Goal: Information Seeking & Learning: Learn about a topic

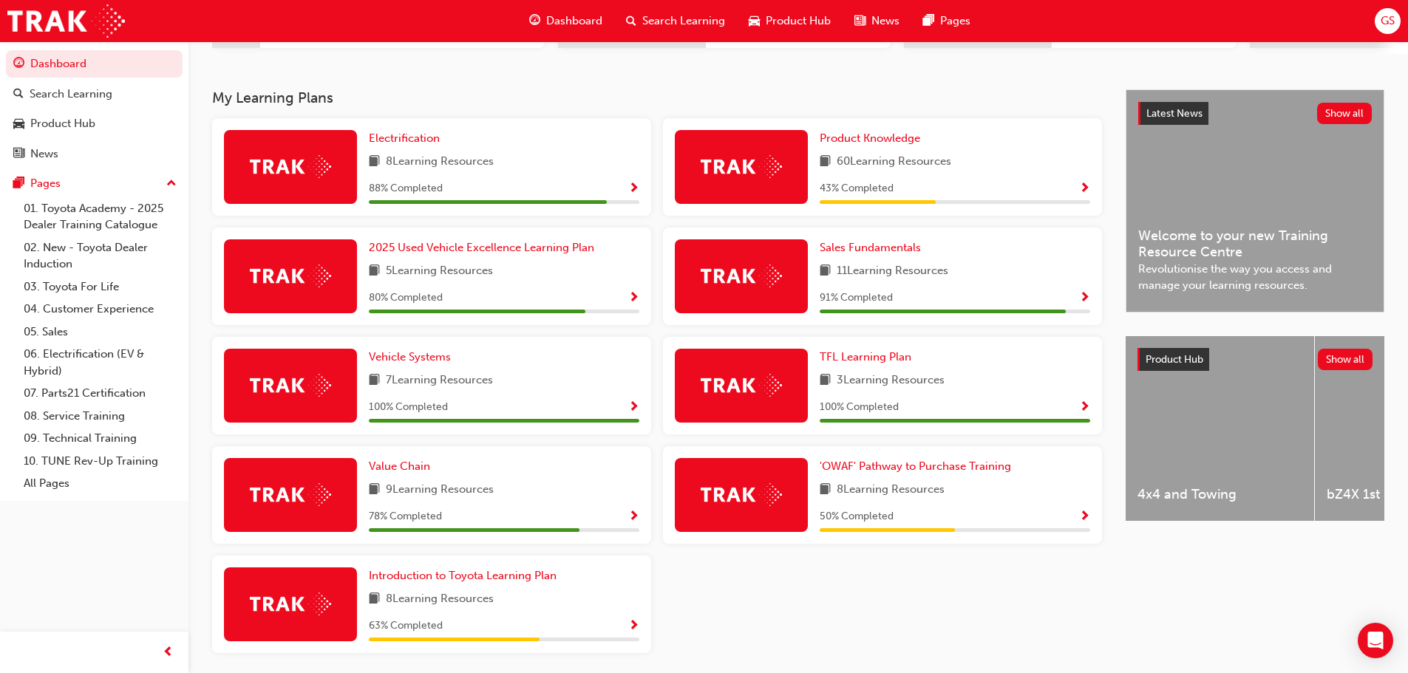
scroll to position [296, 0]
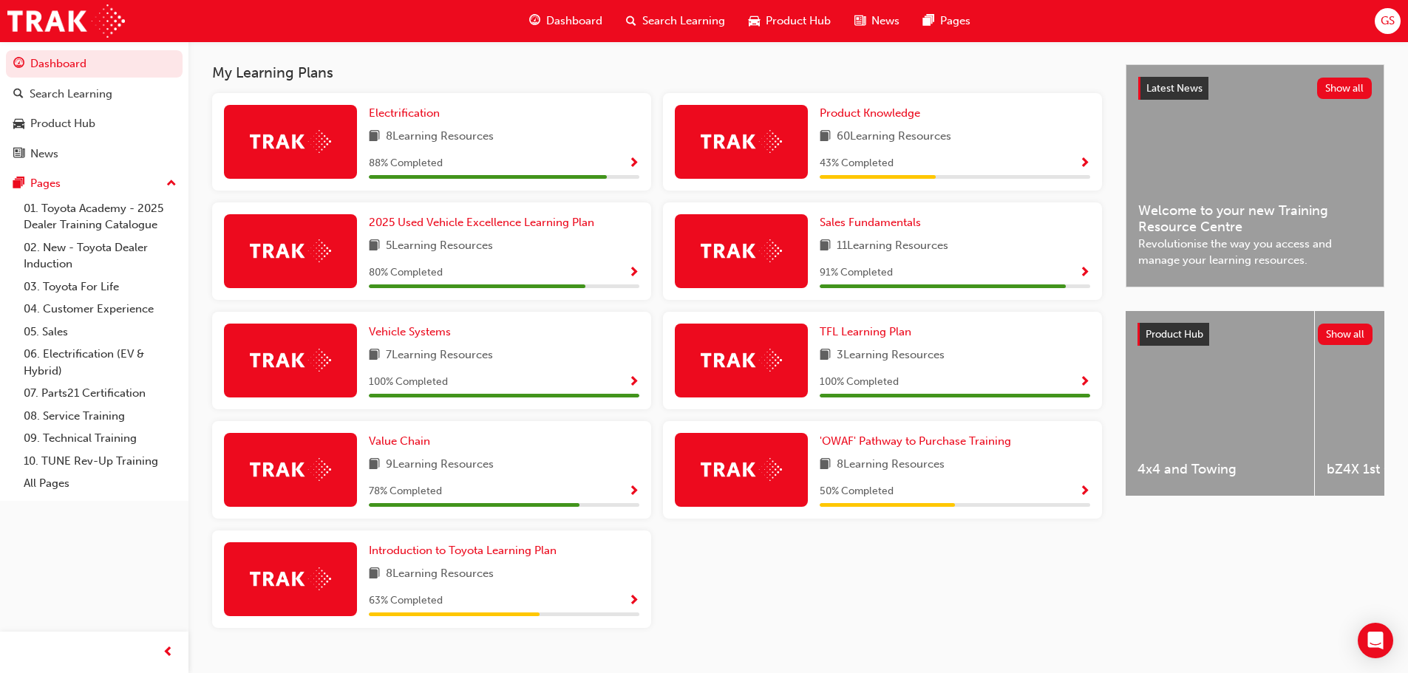
click at [1081, 167] on span "Show Progress" at bounding box center [1084, 163] width 11 height 13
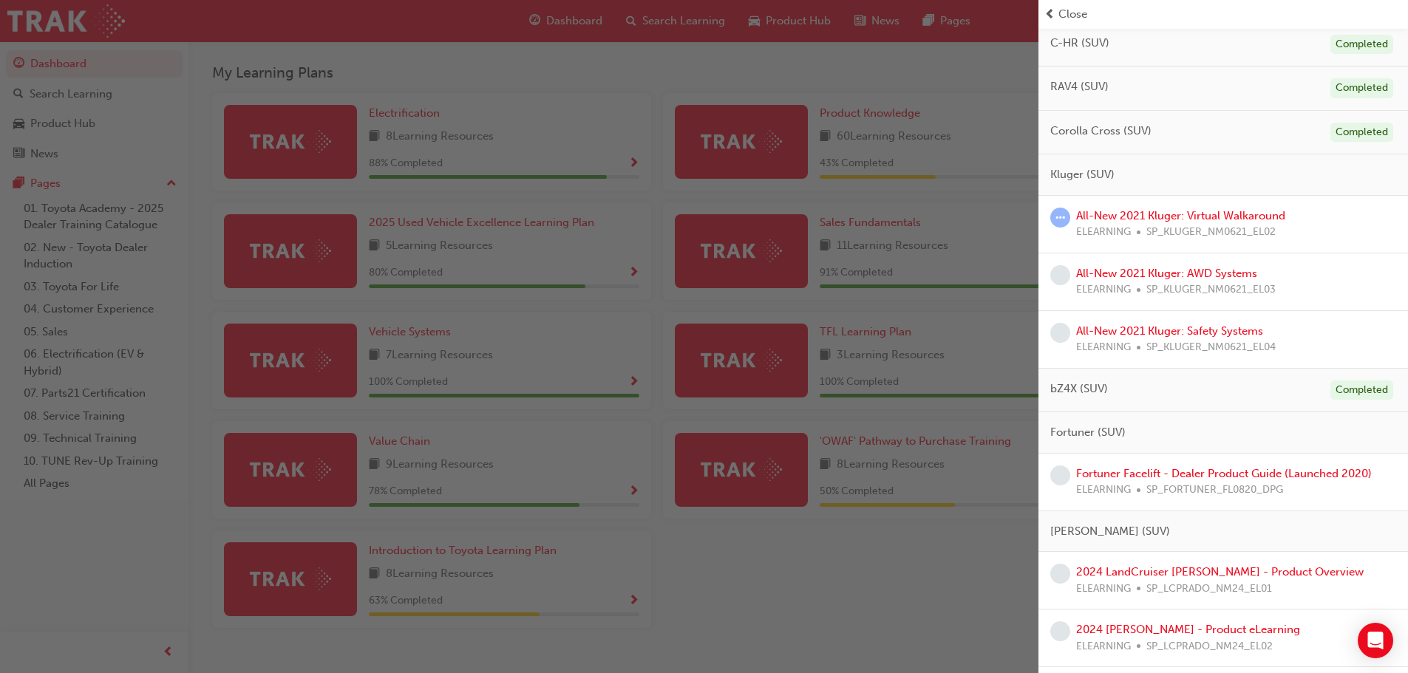
scroll to position [370, 0]
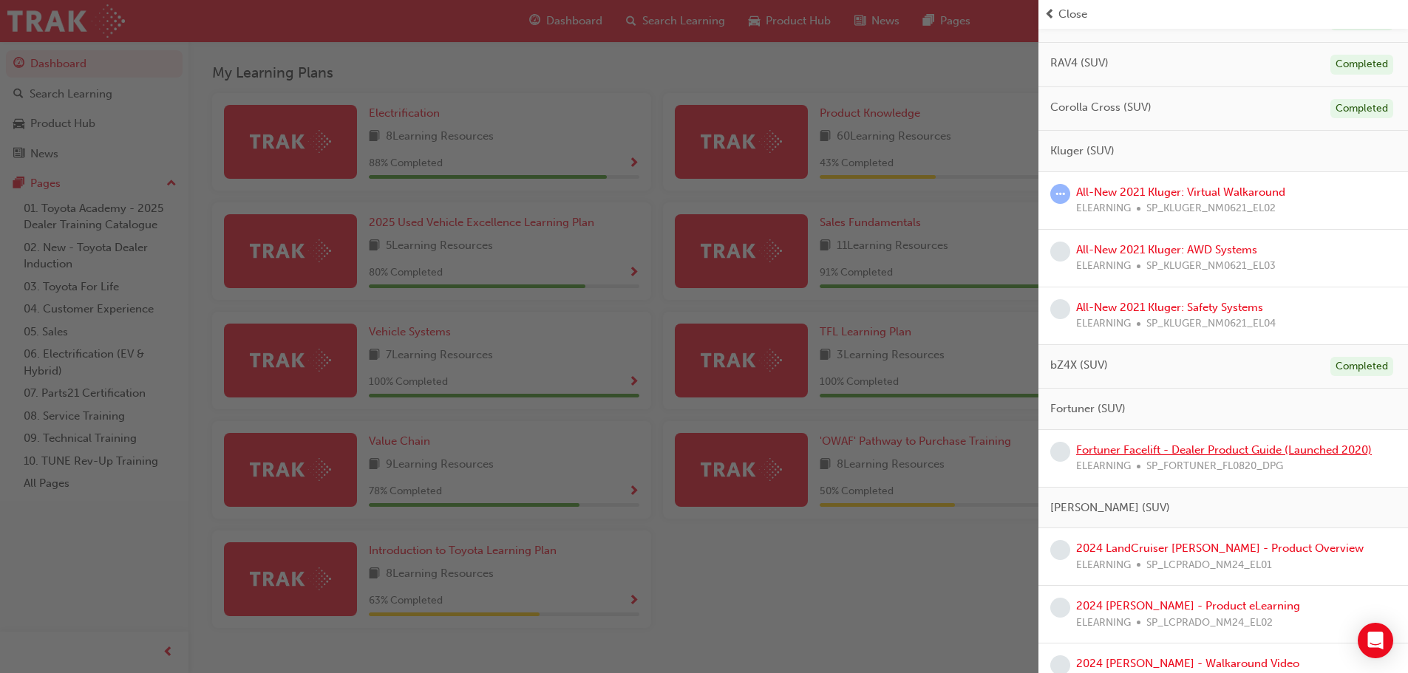
click at [1118, 450] on link "Fortuner Facelift - Dealer Product Guide (Launched 2020)" at bounding box center [1224, 449] width 296 height 13
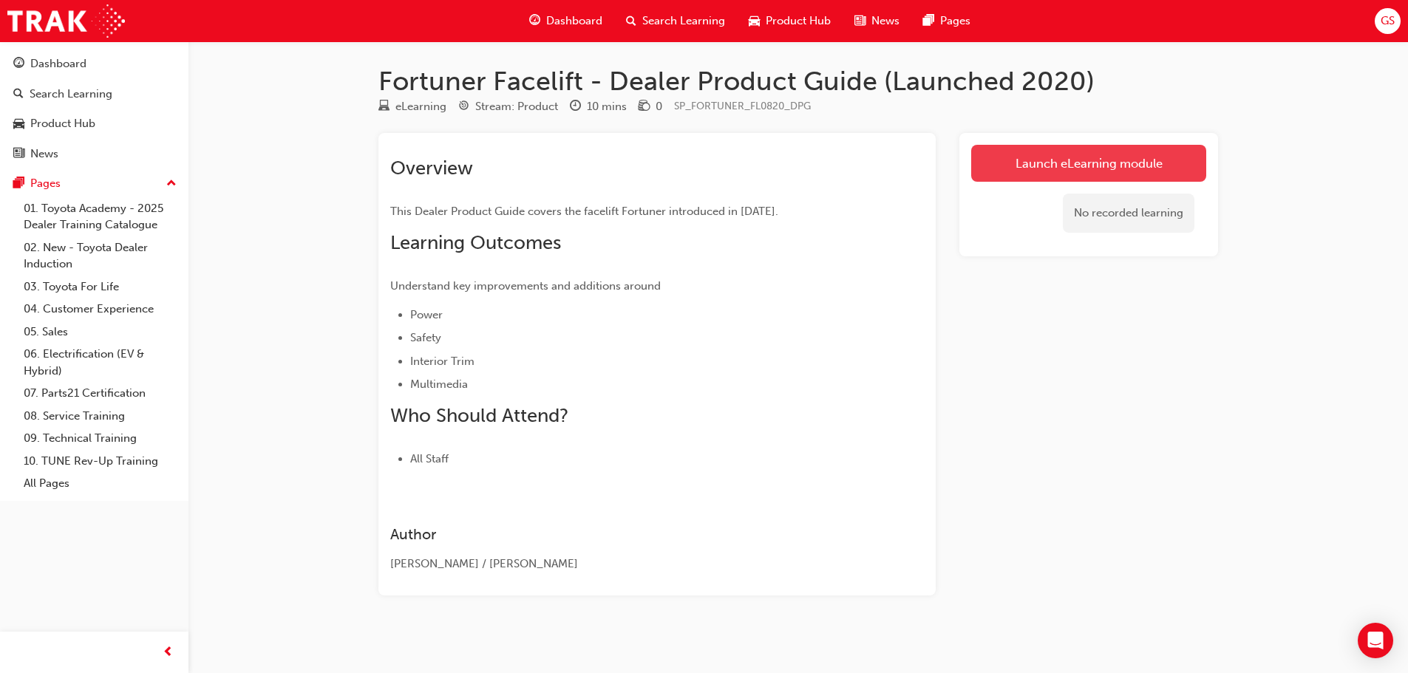
click at [1057, 166] on link "Launch eLearning module" at bounding box center [1088, 163] width 235 height 37
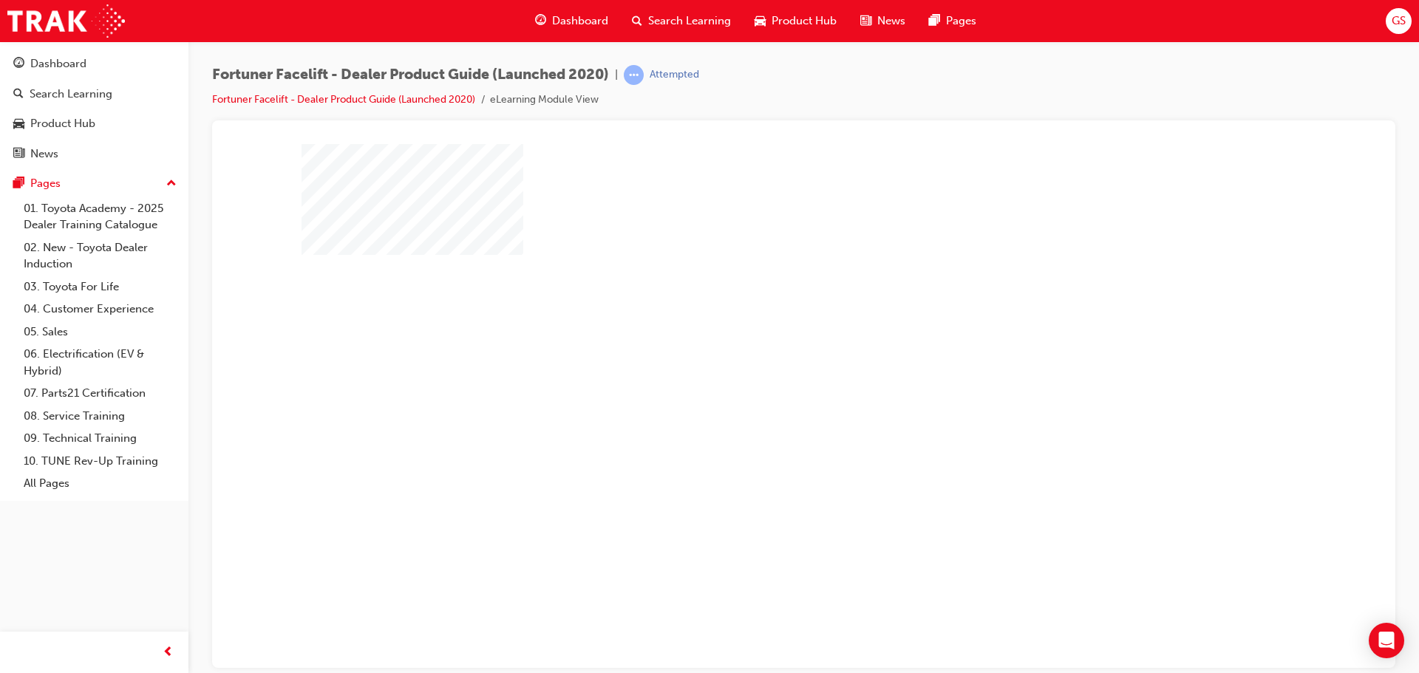
click at [761, 363] on div "play" at bounding box center [761, 363] width 0 height 0
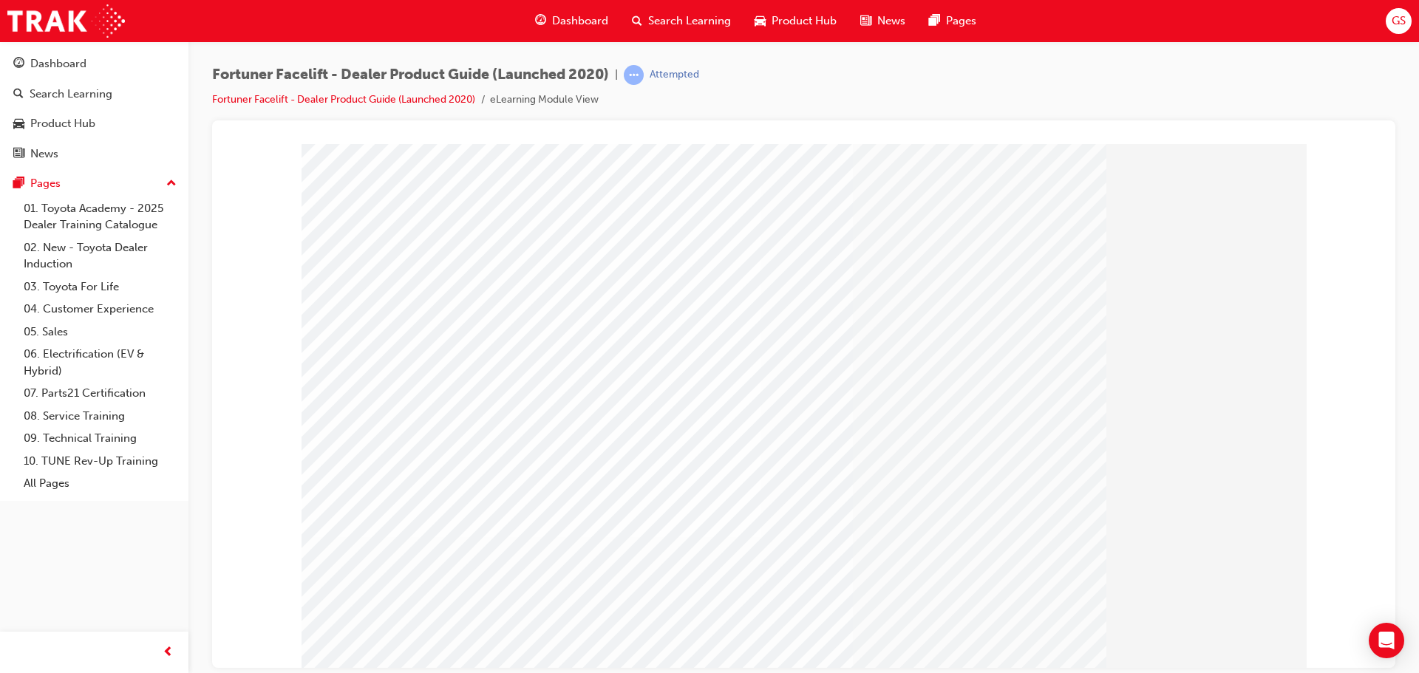
scroll to position [30, 0]
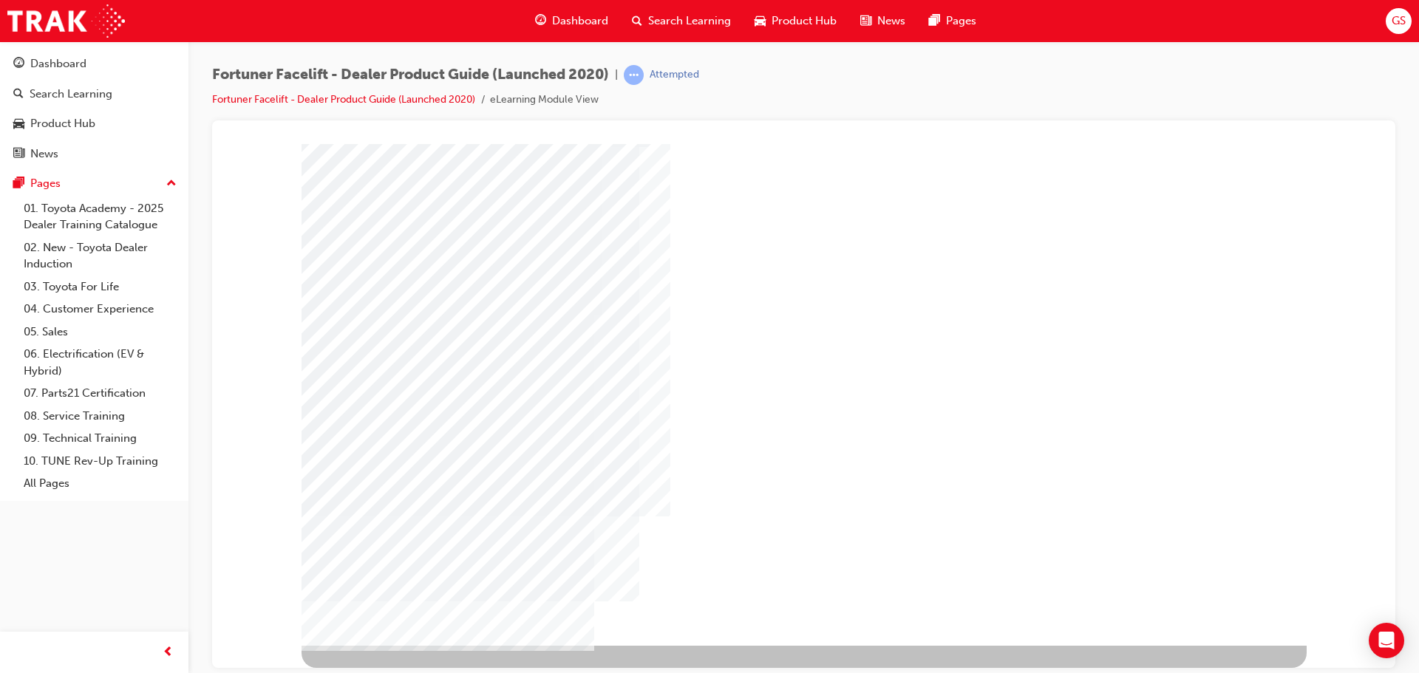
click at [395, 672] on div "NEXT Trigger this button to go to the next slide" at bounding box center [348, 685] width 93 height 27
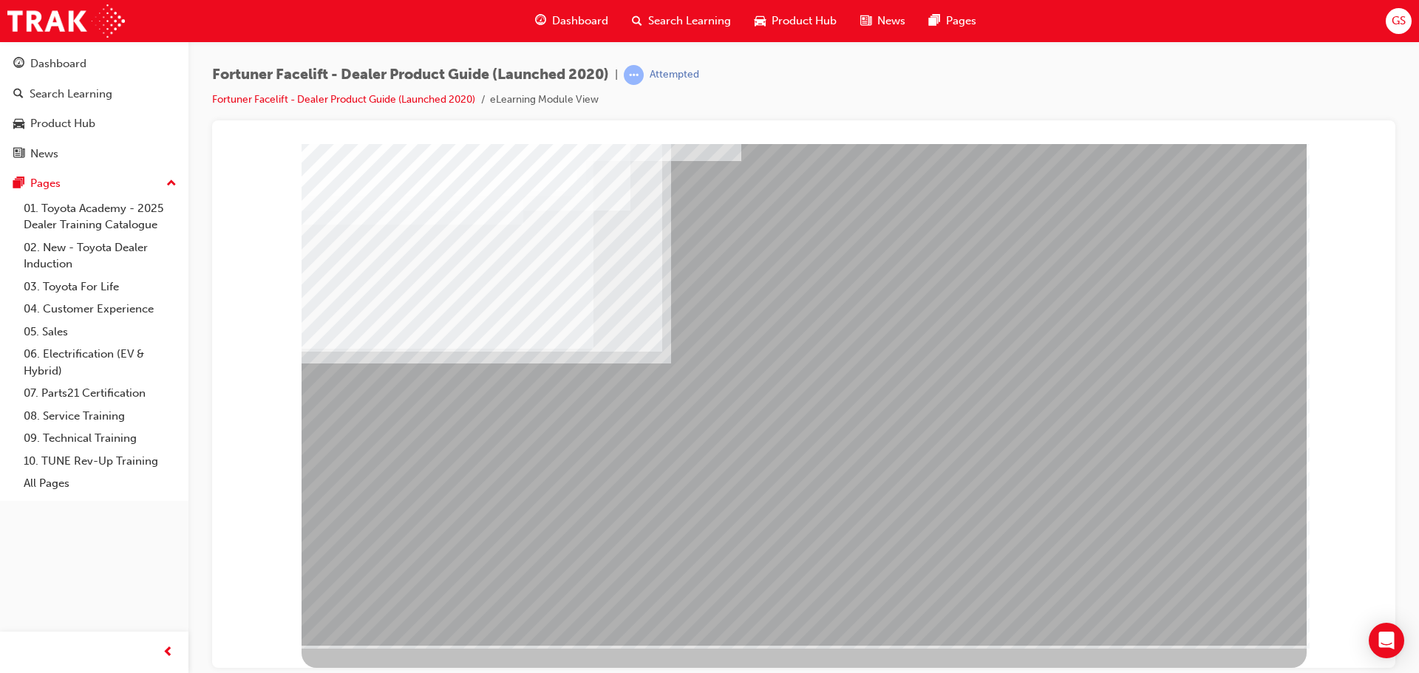
scroll to position [0, 0]
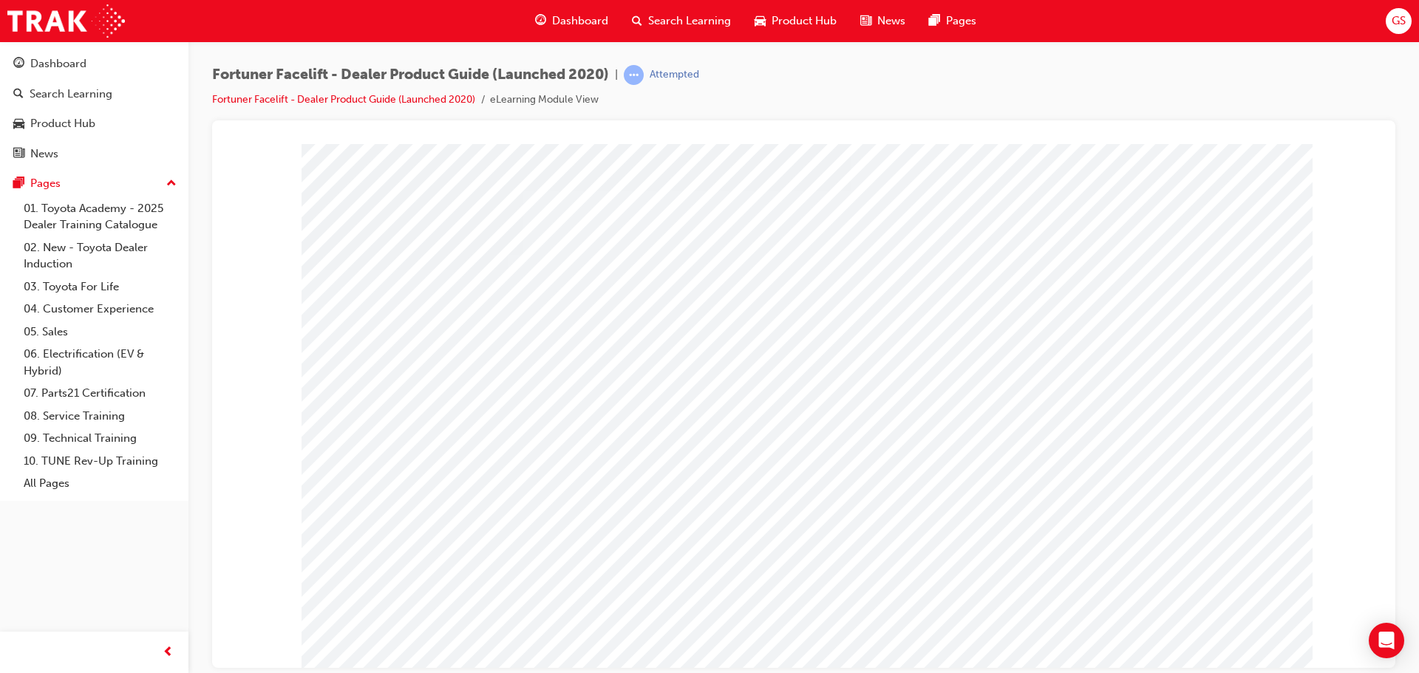
drag, startPoint x: 690, startPoint y: 486, endPoint x: 616, endPoint y: 484, distance: 74.7
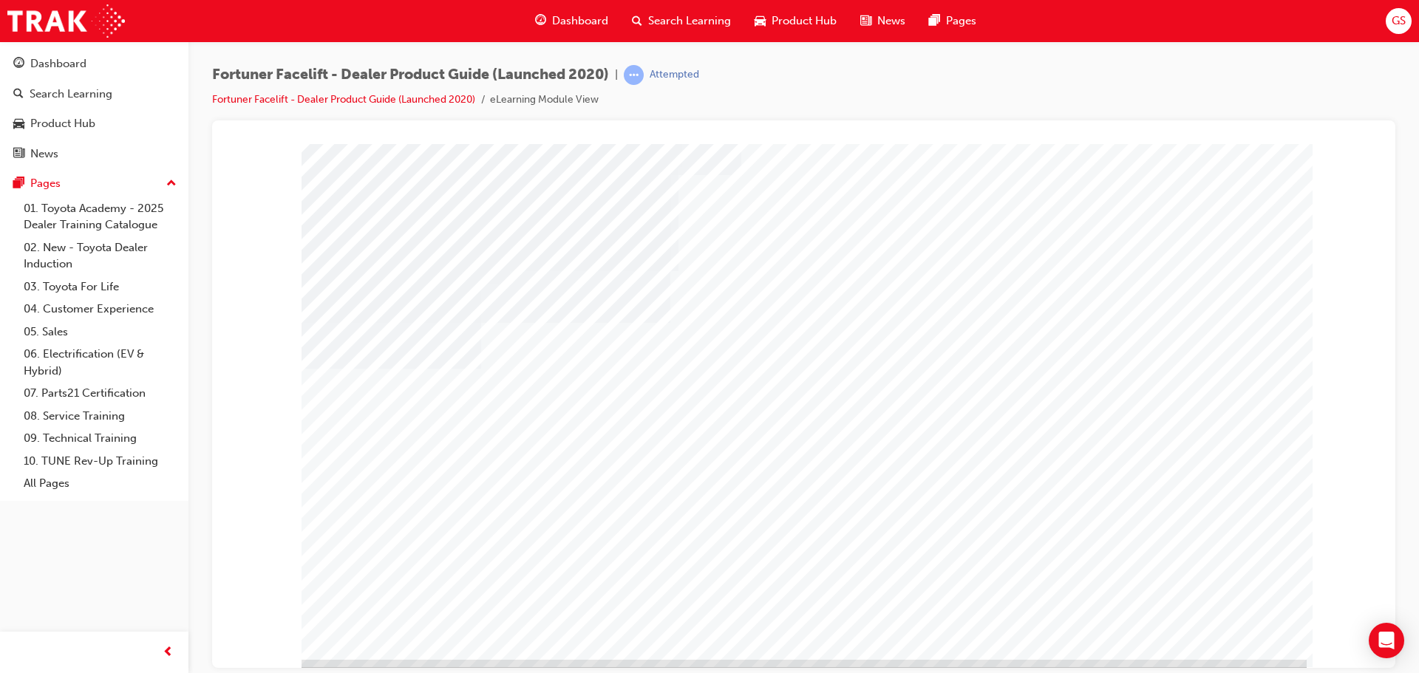
scroll to position [30, 0]
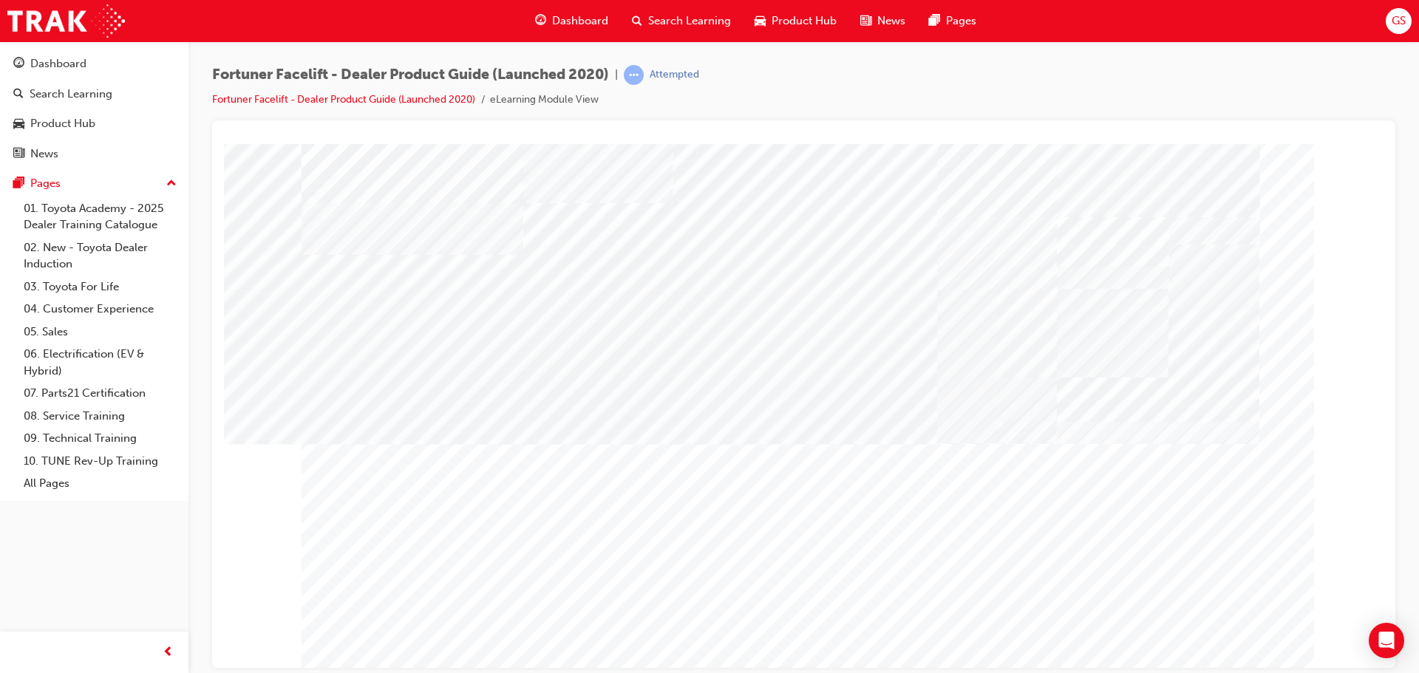
scroll to position [30, 0]
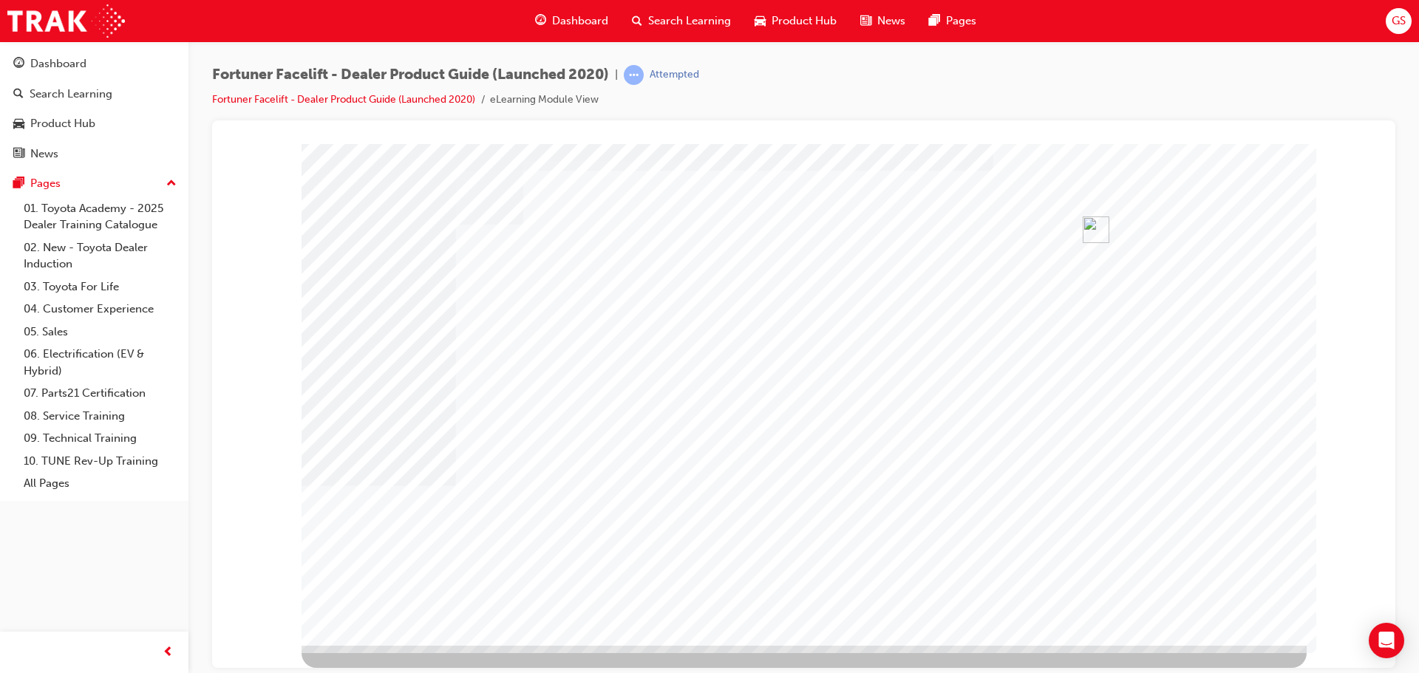
scroll to position [0, 0]
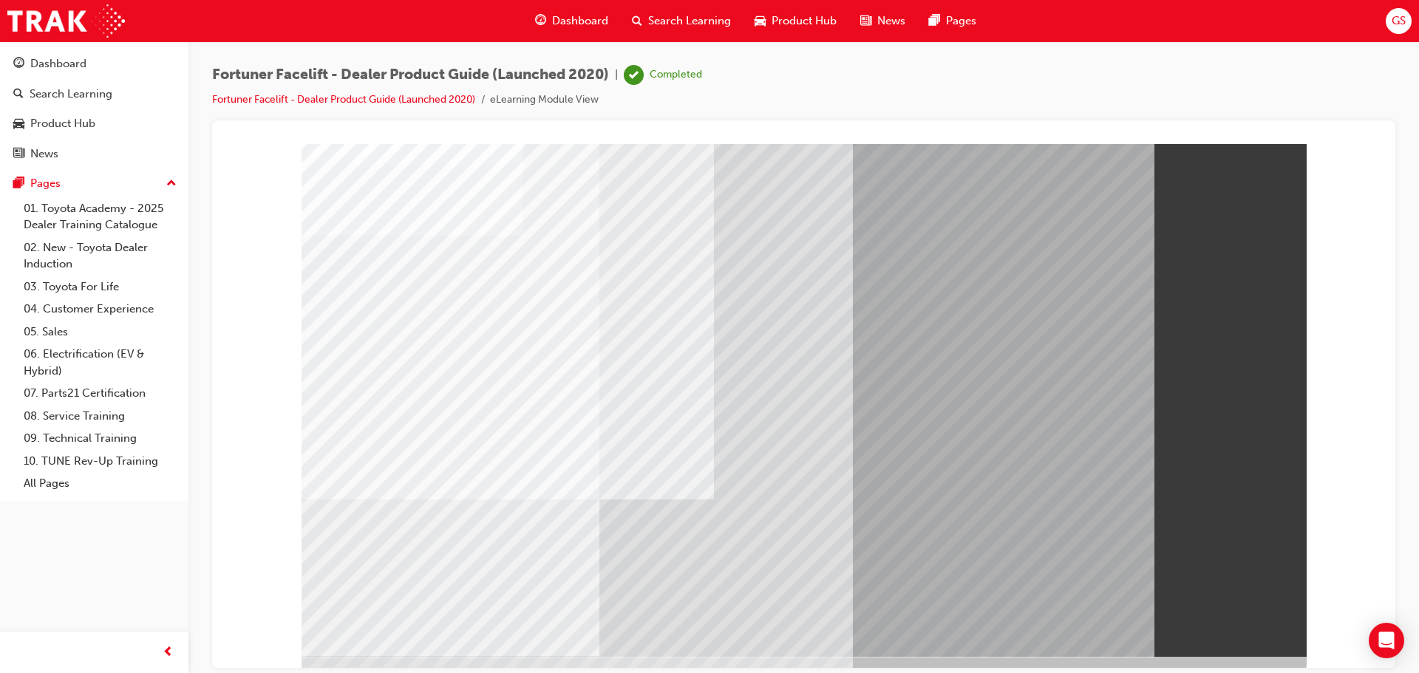
scroll to position [30, 0]
click at [277, 103] on link "Fortuner Facelift - Dealer Product Guide (Launched 2020)" at bounding box center [343, 99] width 263 height 13
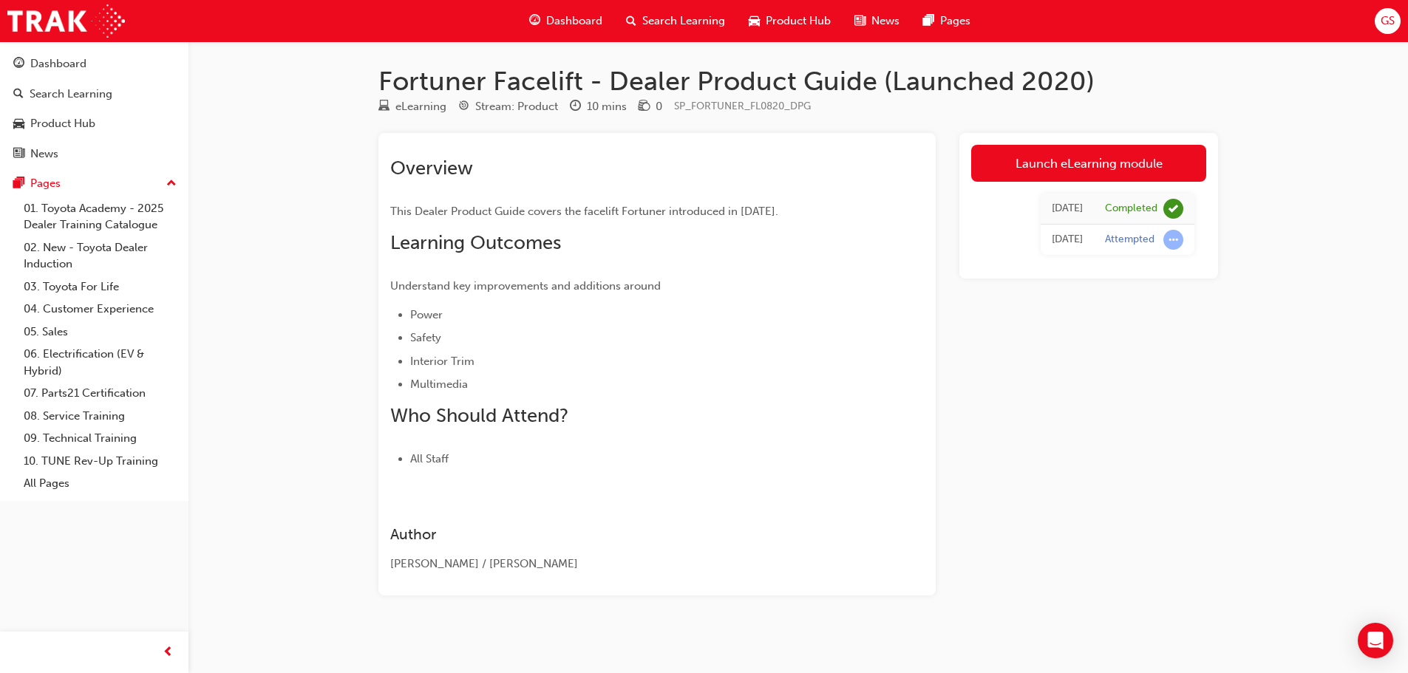
click at [1080, 242] on div "[DATE]" at bounding box center [1067, 239] width 31 height 17
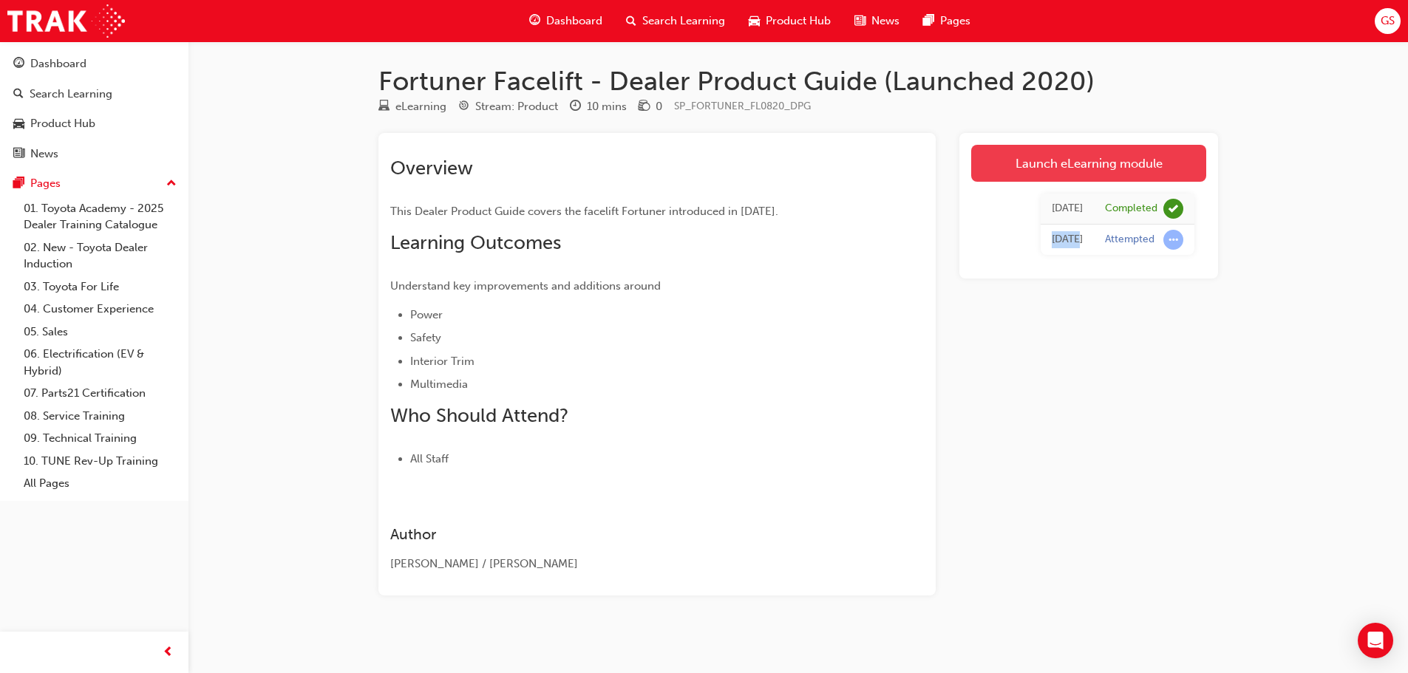
click at [1016, 160] on link "Launch eLearning module" at bounding box center [1088, 163] width 235 height 37
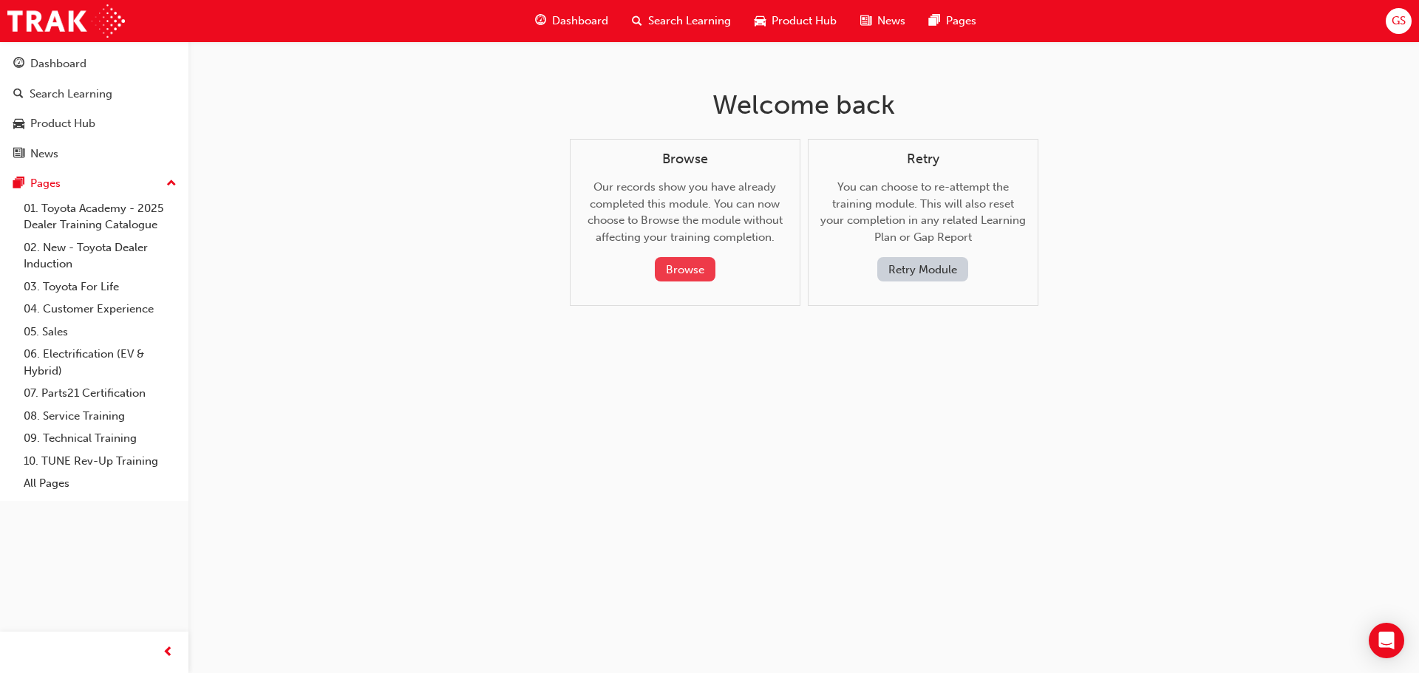
click at [695, 269] on button "Browse" at bounding box center [685, 269] width 61 height 24
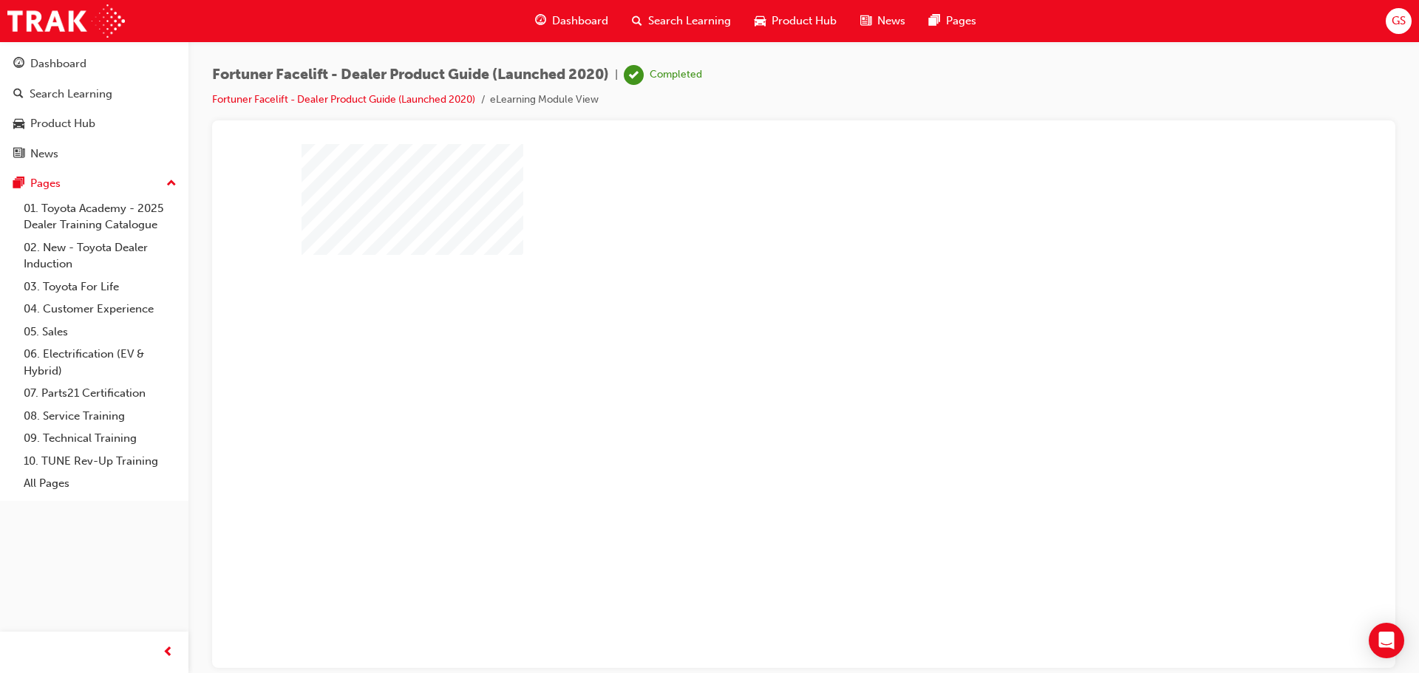
click at [761, 363] on div "play" at bounding box center [761, 363] width 0 height 0
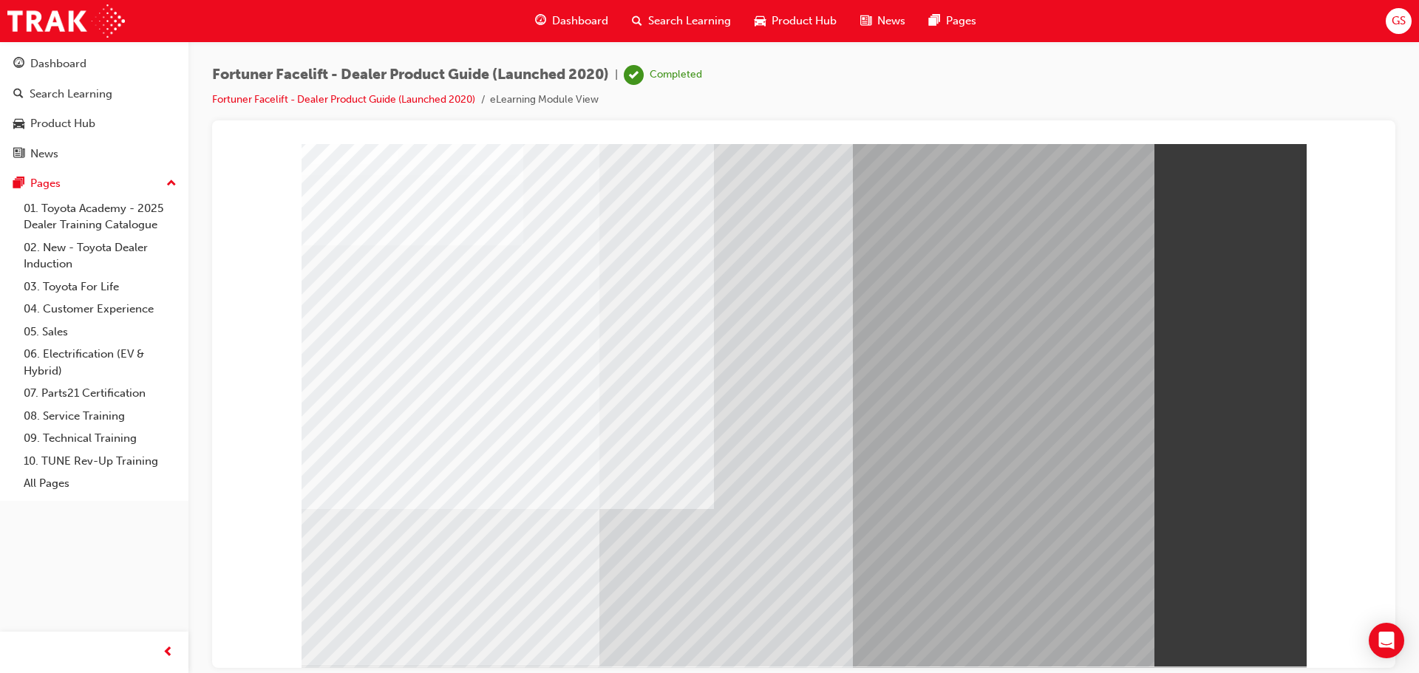
scroll to position [0, 0]
drag, startPoint x: 601, startPoint y: 381, endPoint x: 914, endPoint y: 248, distance: 339.5
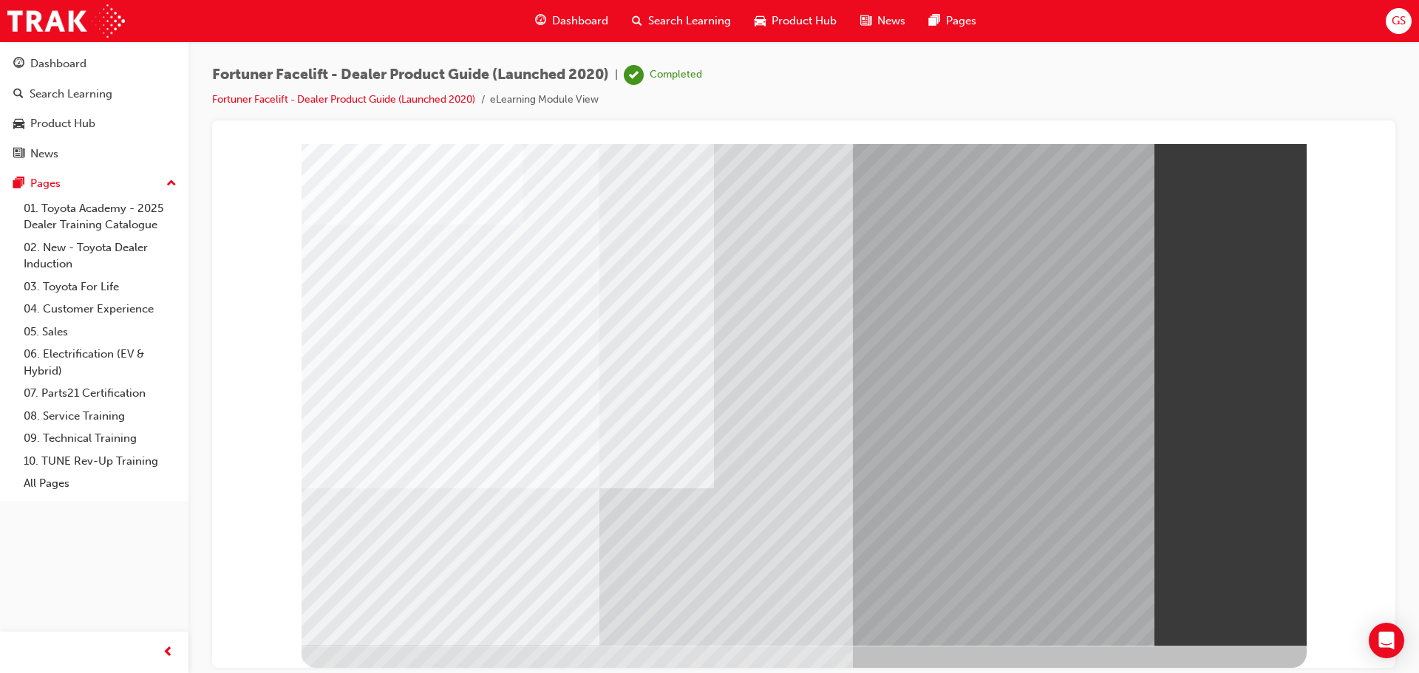
scroll to position [0, 0]
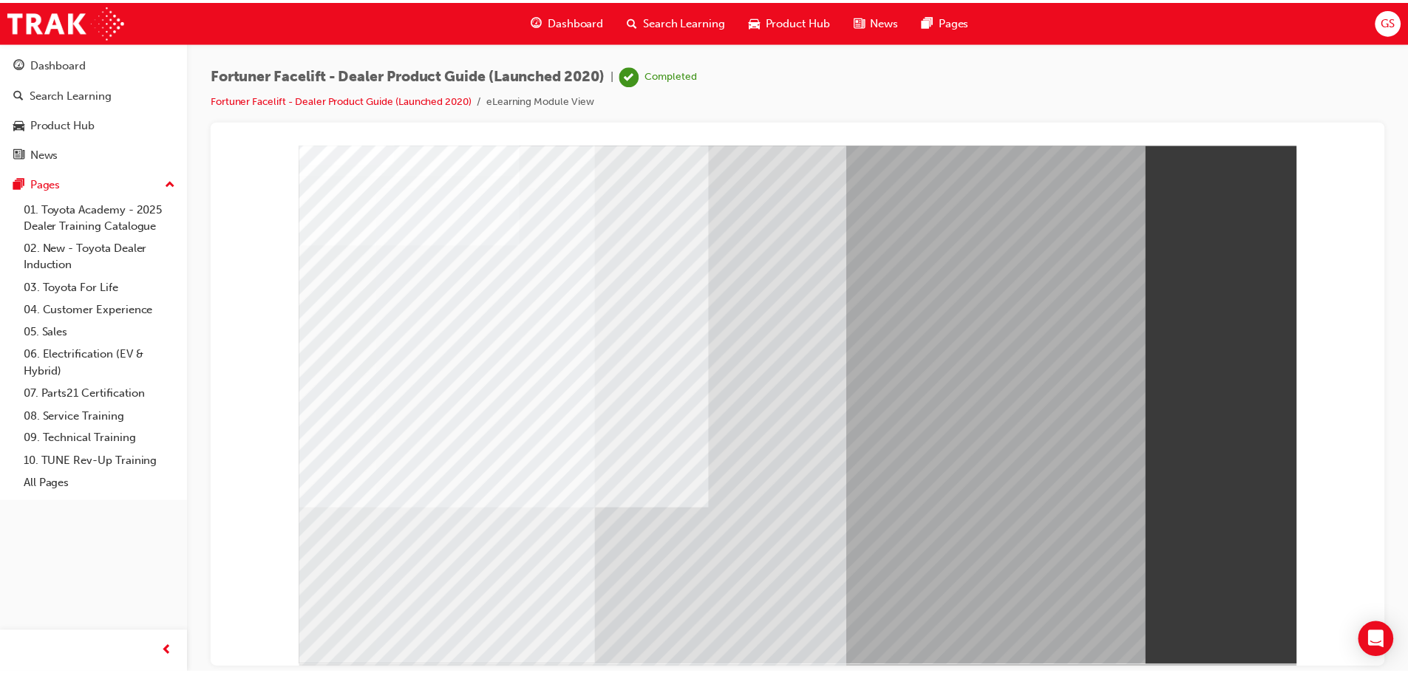
scroll to position [0, 0]
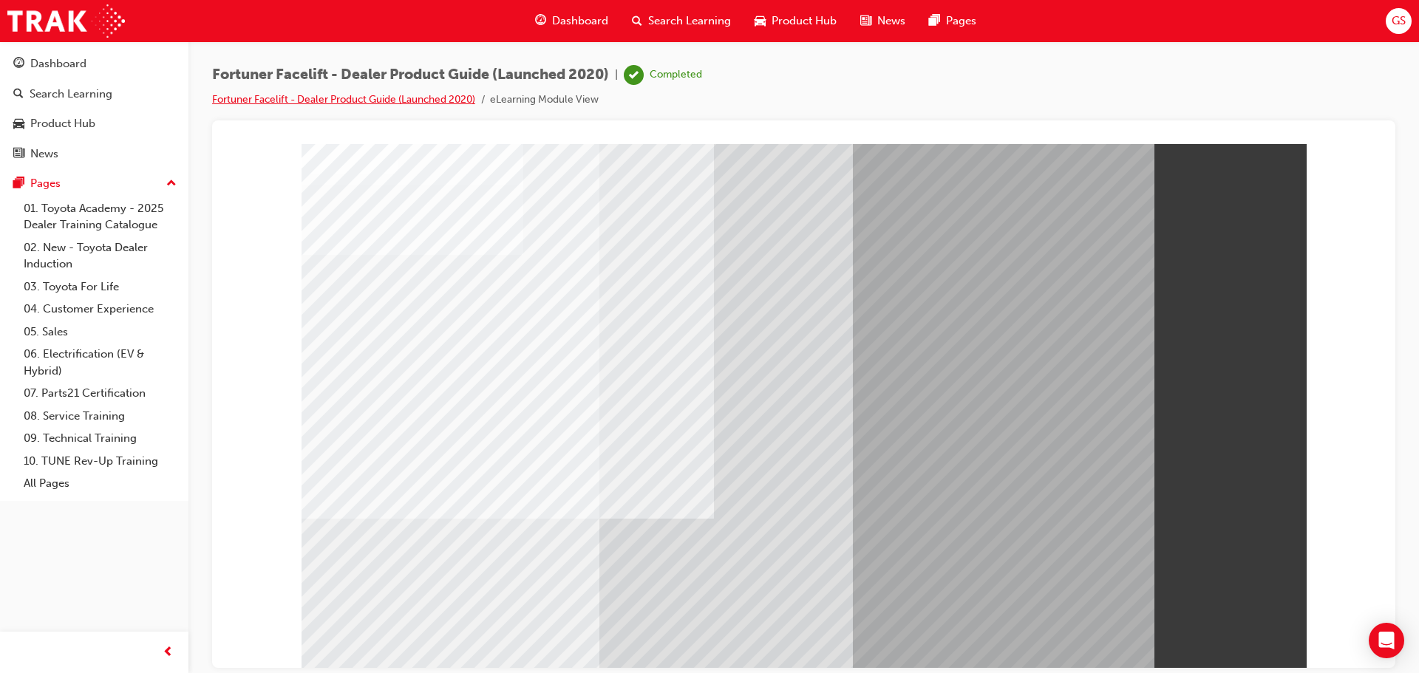
click at [300, 95] on link "Fortuner Facelift - Dealer Product Guide (Launched 2020)" at bounding box center [343, 99] width 263 height 13
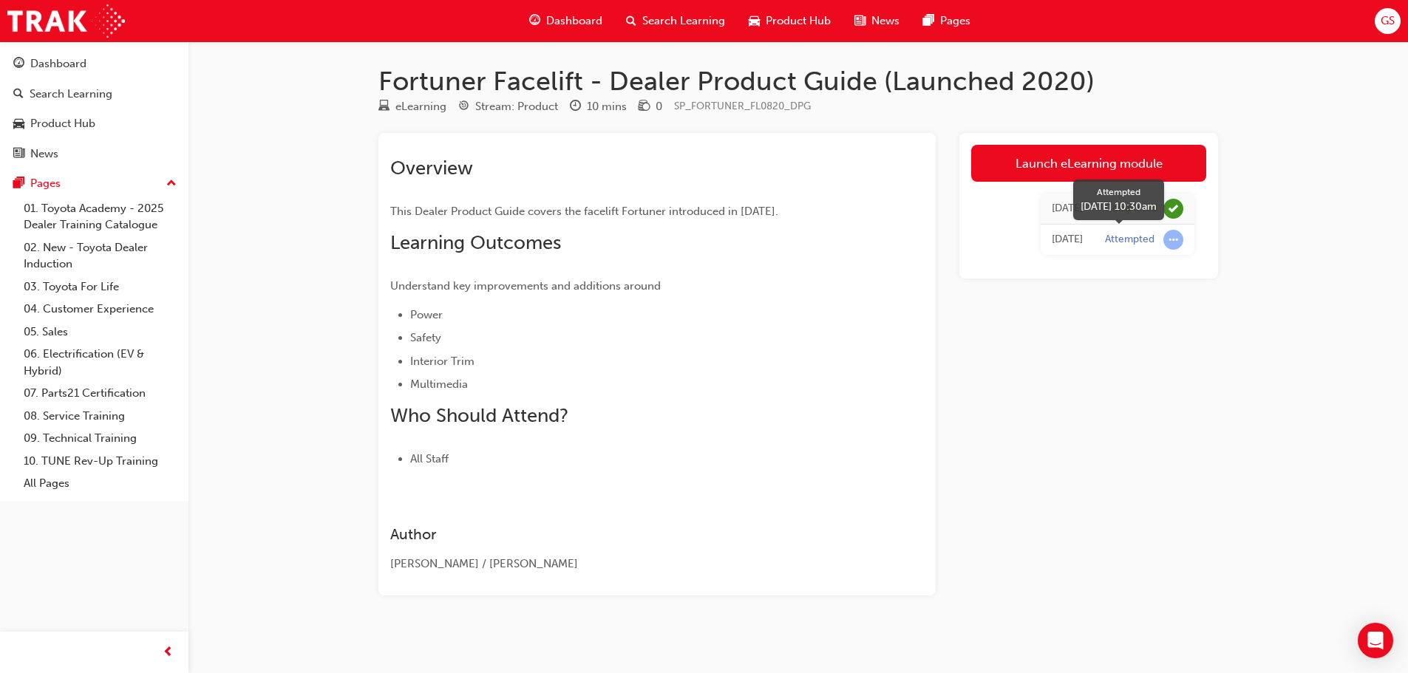
click at [1173, 239] on span "learningRecordVerb_ATTEMPT-icon" at bounding box center [1173, 240] width 20 height 20
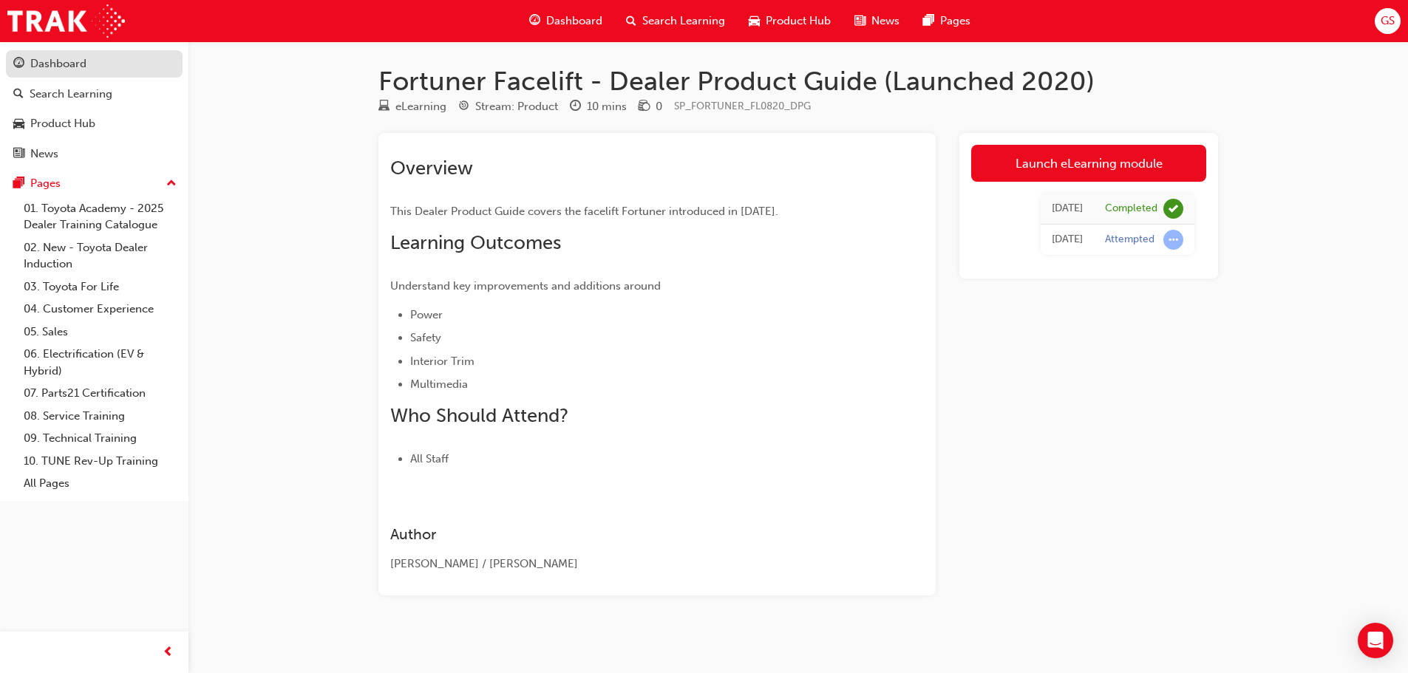
click at [68, 69] on div "Dashboard" at bounding box center [58, 63] width 56 height 17
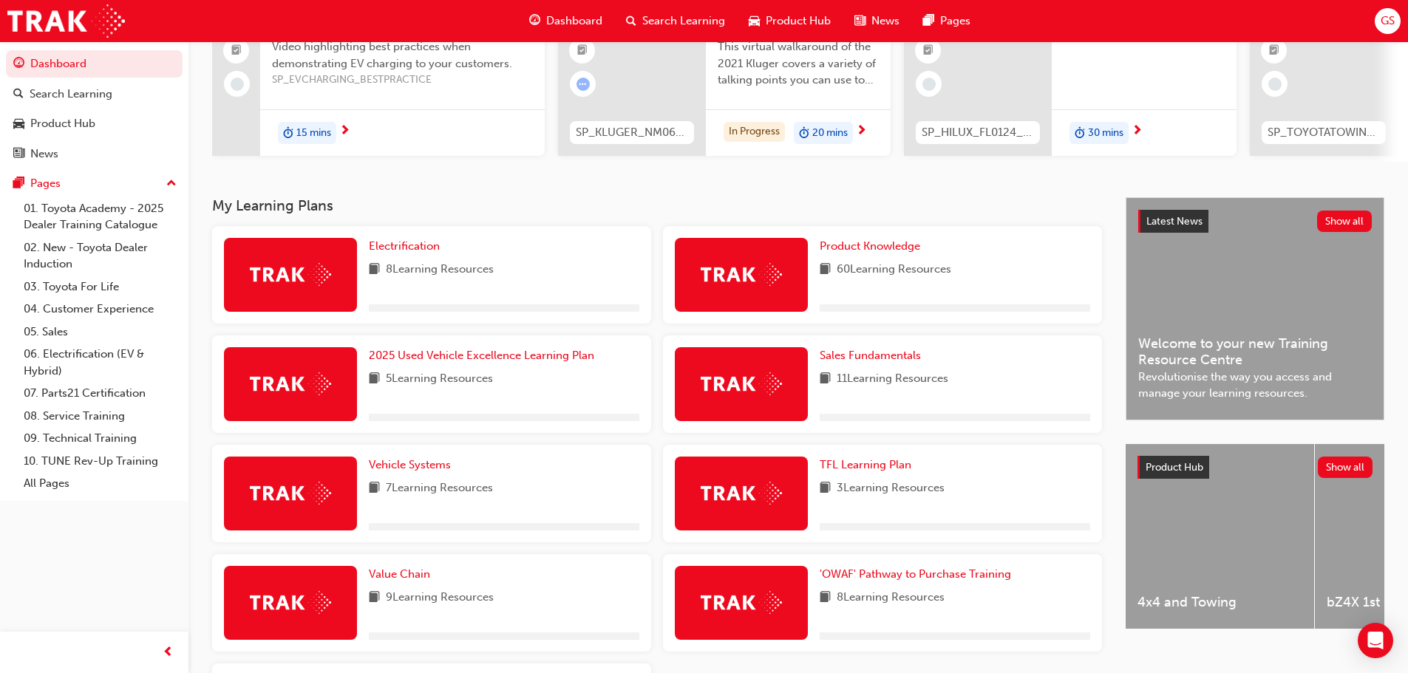
scroll to position [296, 0]
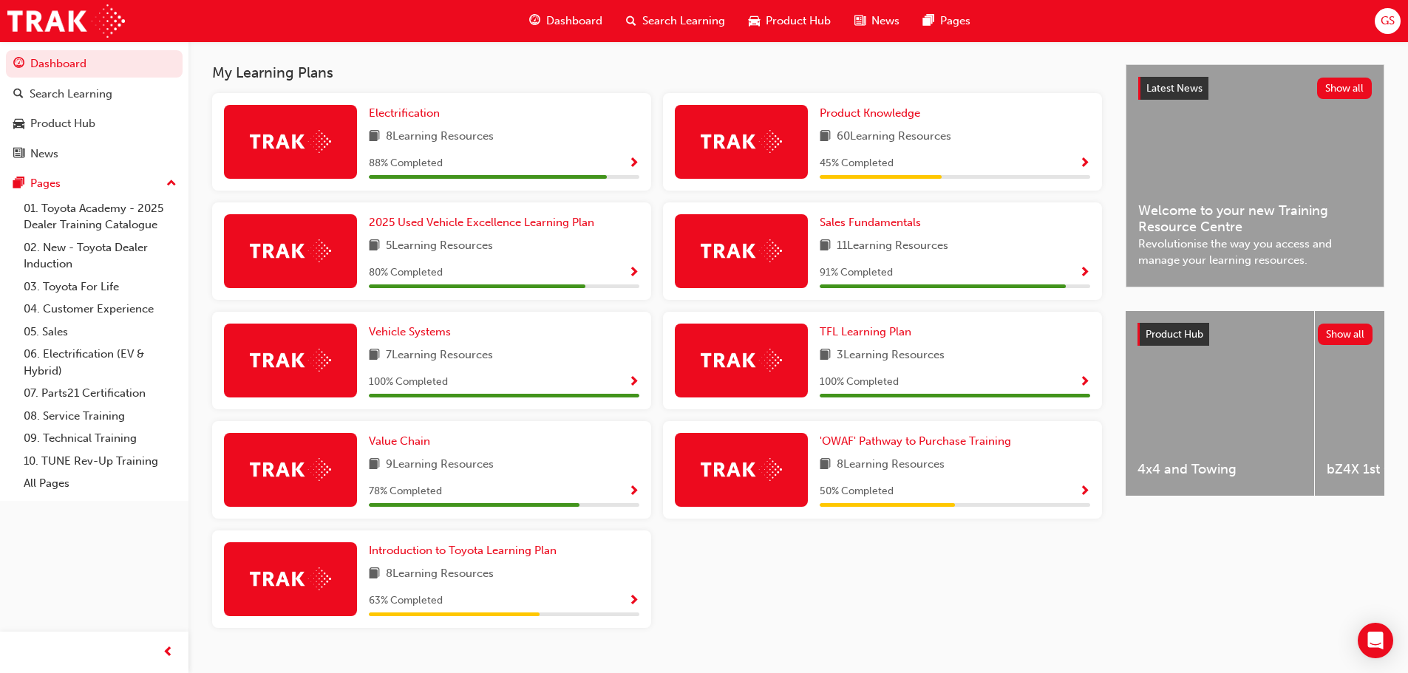
click at [1078, 168] on div "45 % Completed" at bounding box center [955, 163] width 271 height 18
click at [1081, 168] on span "Show Progress" at bounding box center [1084, 163] width 11 height 13
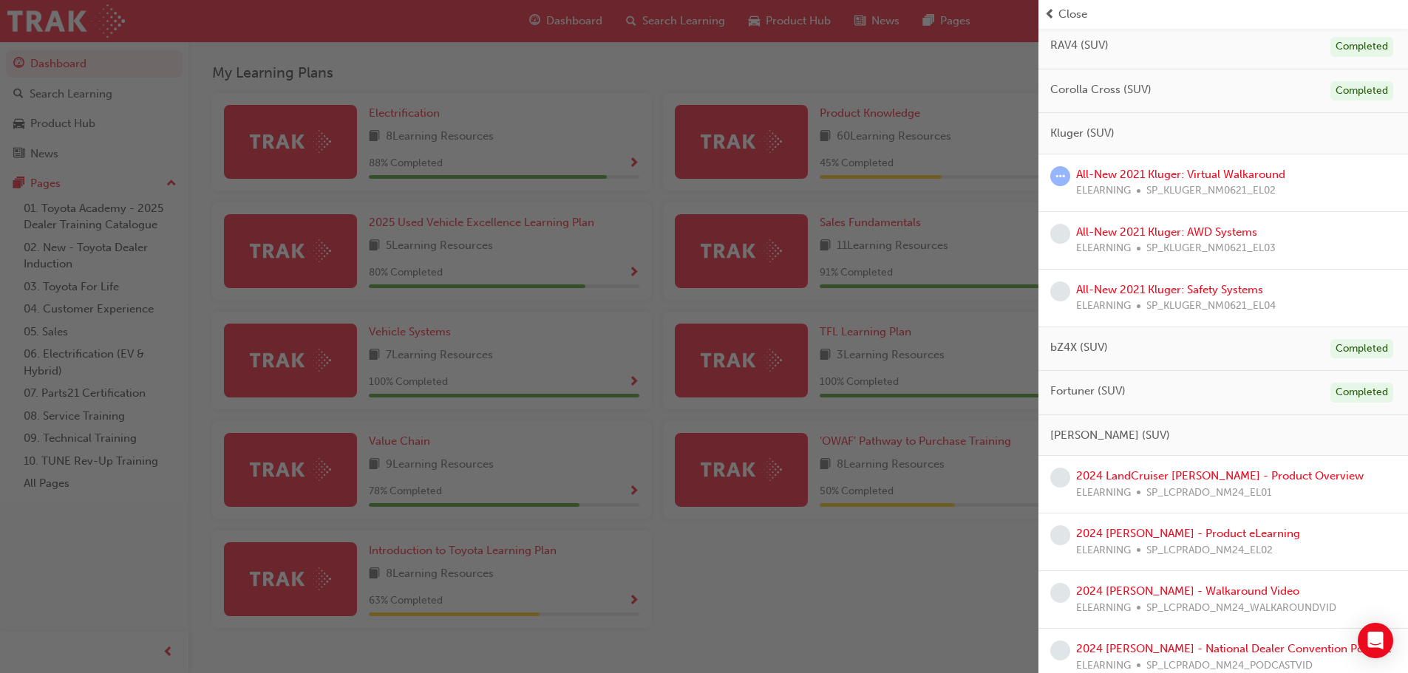
scroll to position [591, 0]
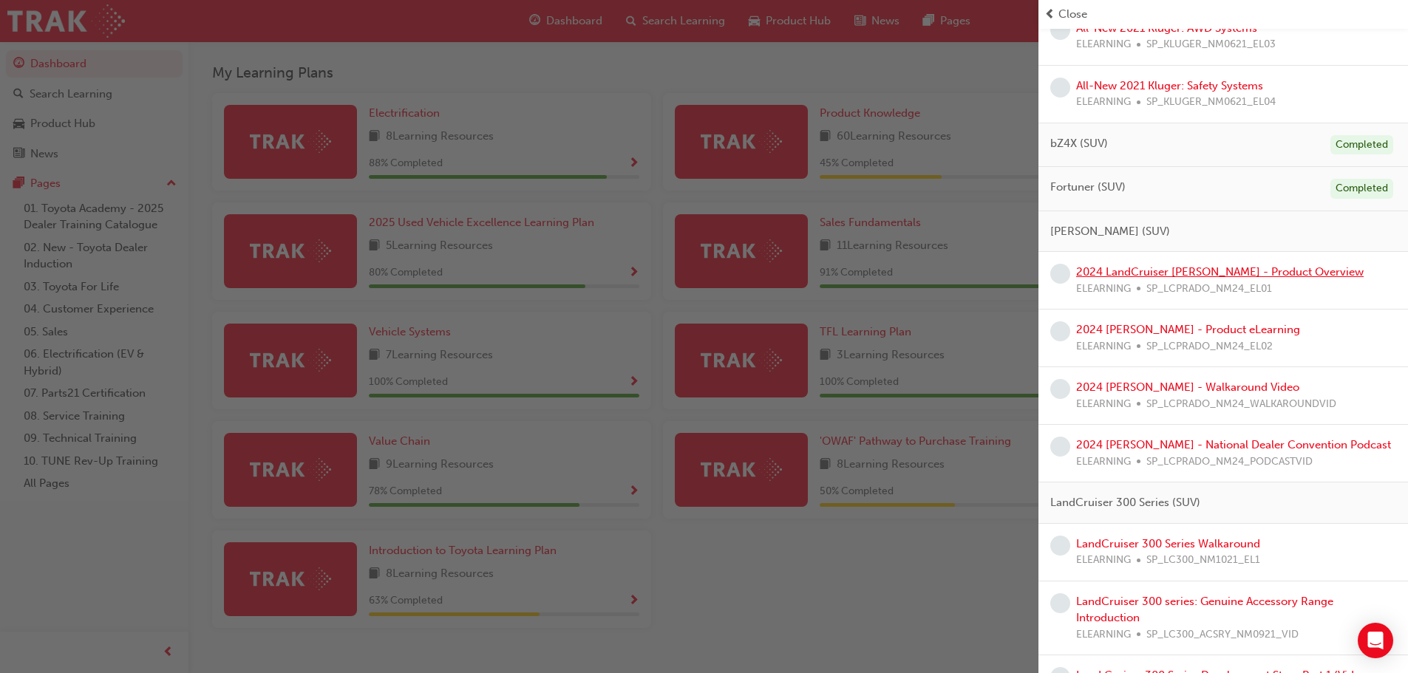
click at [1186, 271] on link "2024 LandCruiser [PERSON_NAME] - Product Overview" at bounding box center [1220, 271] width 288 height 13
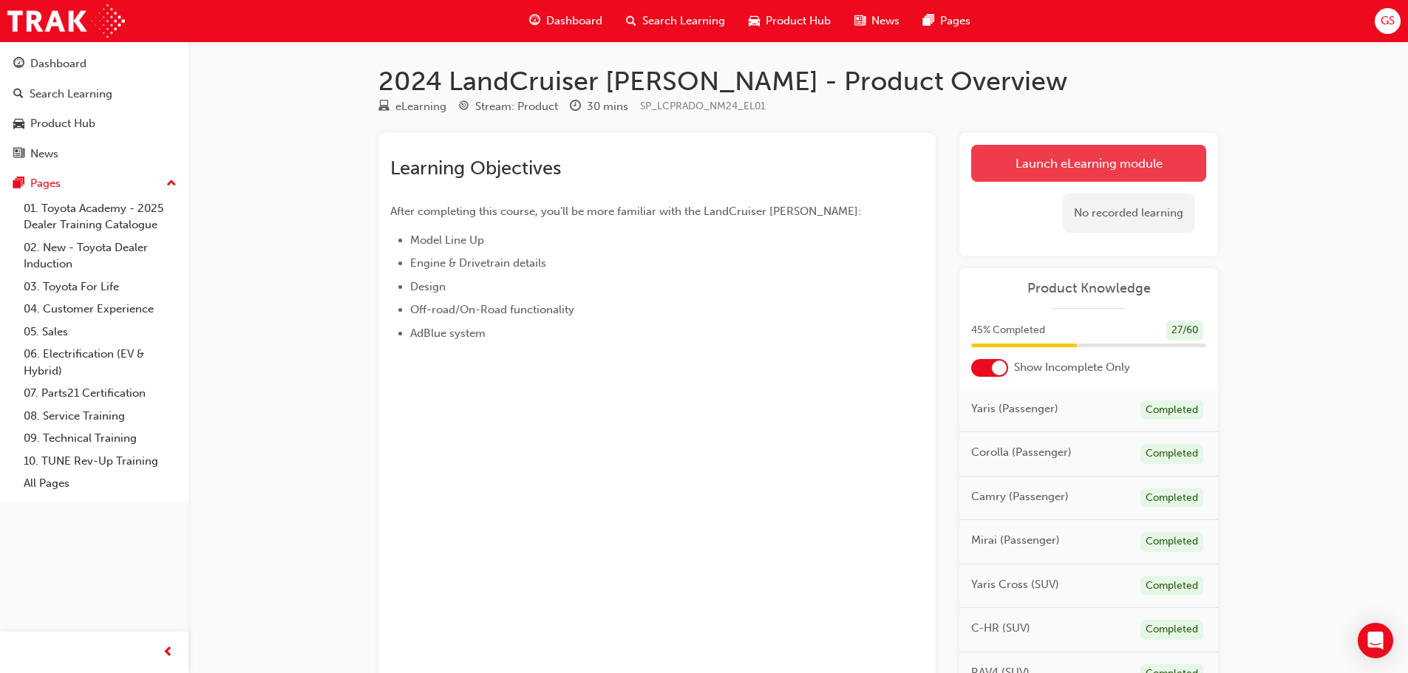
click at [1081, 167] on link "Launch eLearning module" at bounding box center [1088, 163] width 235 height 37
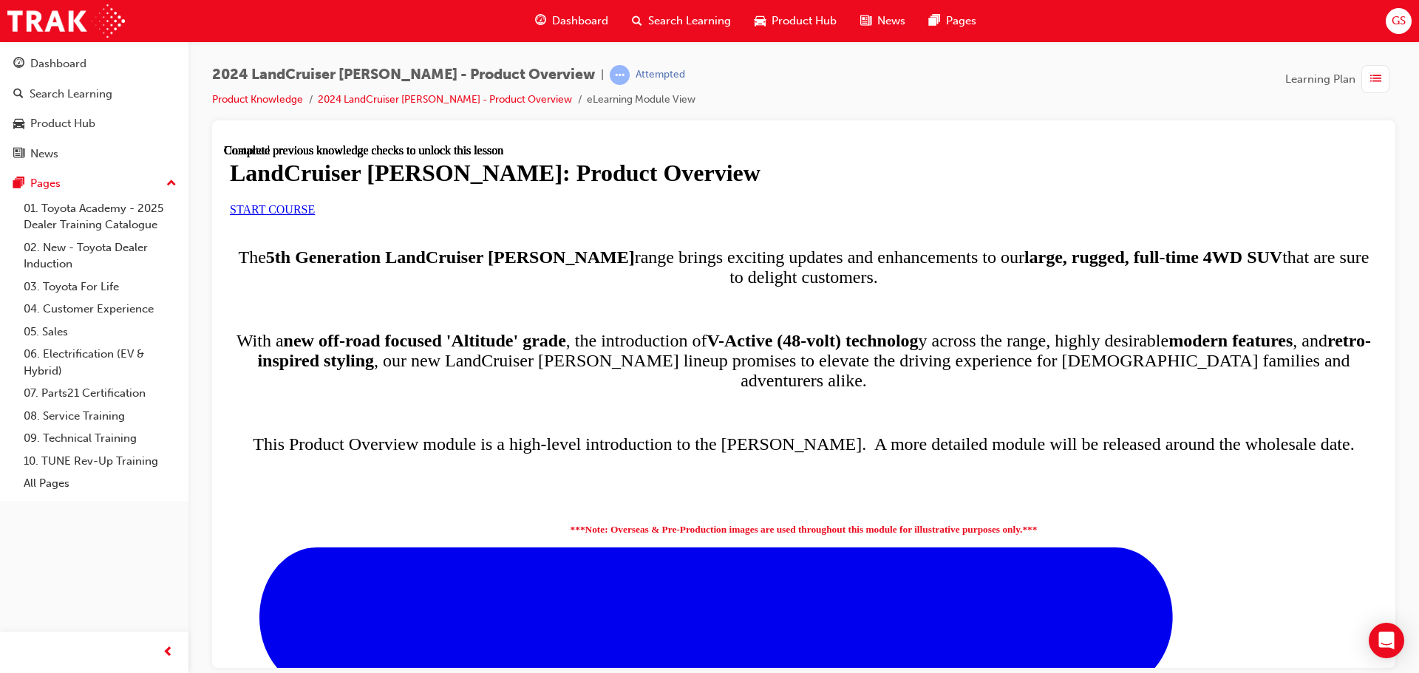
click at [315, 215] on link "START COURSE" at bounding box center [272, 209] width 85 height 13
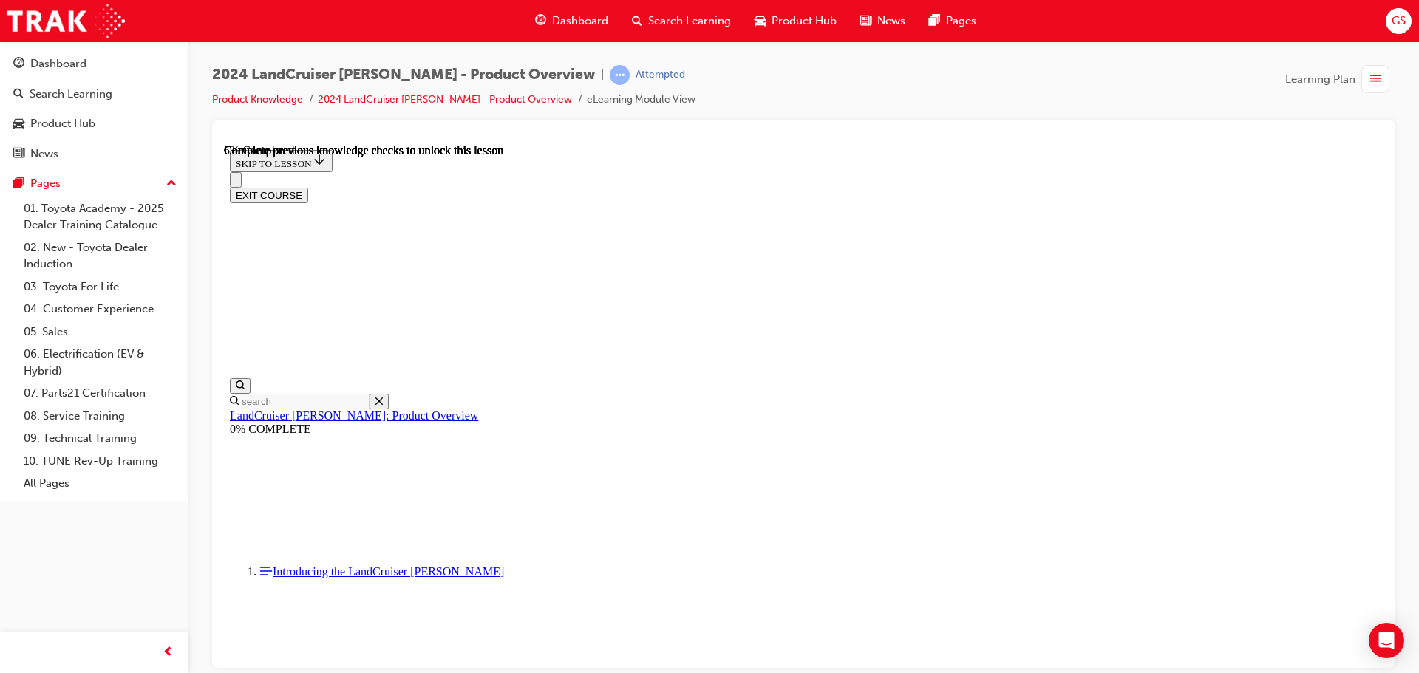
scroll to position [445, 0]
click at [1391, 128] on div at bounding box center [803, 394] width 1183 height 548
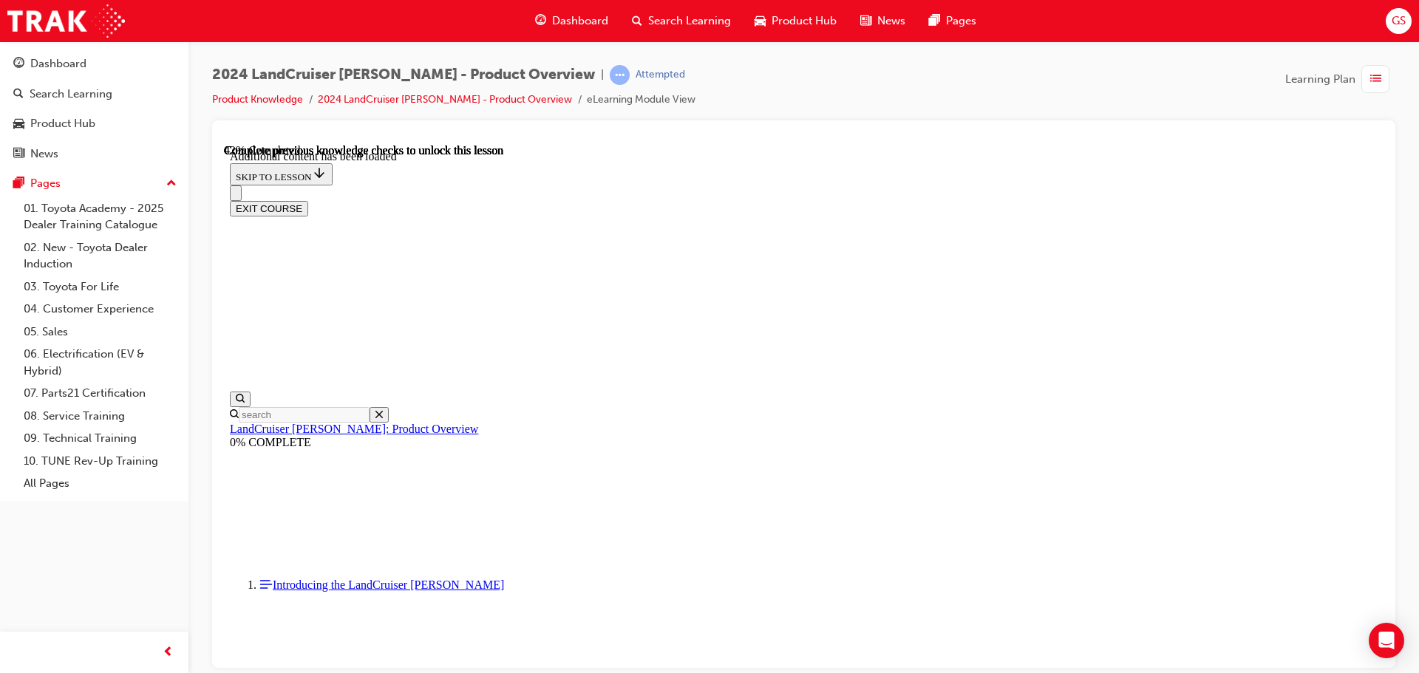
scroll to position [1774, 0]
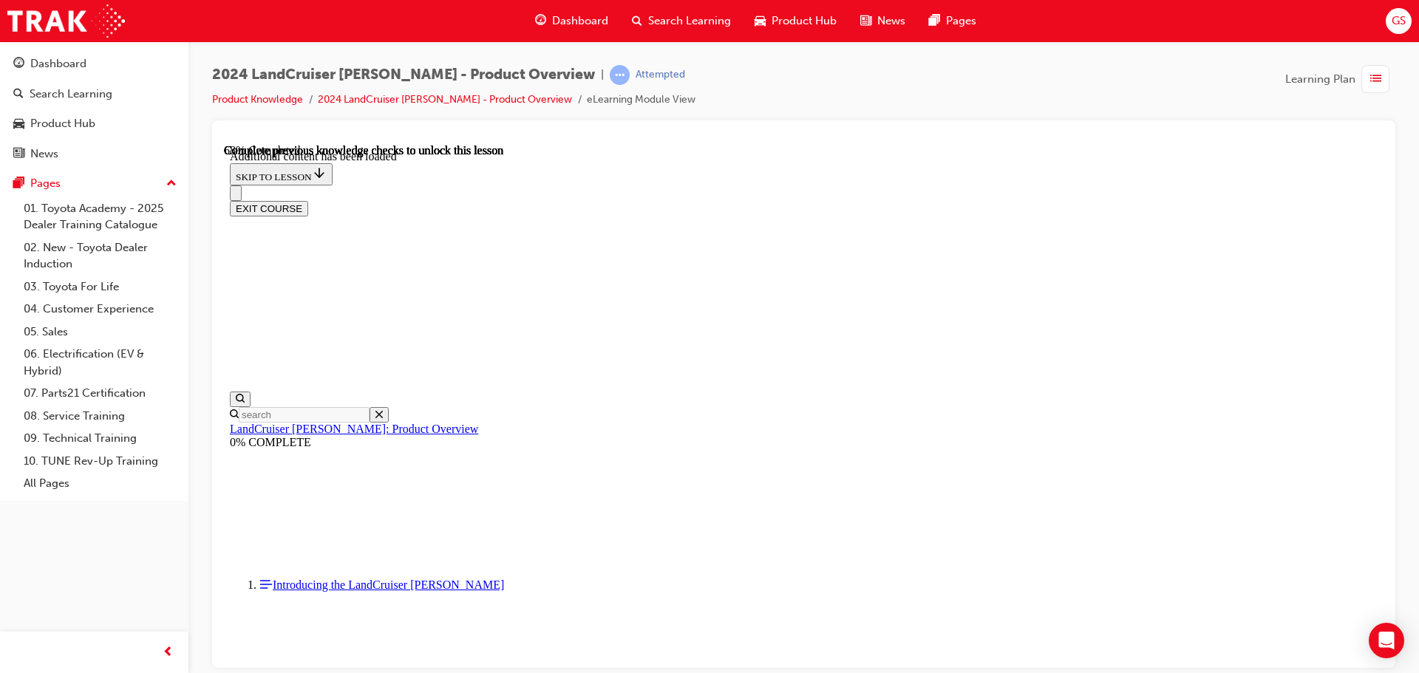
scroll to position [2409, 0]
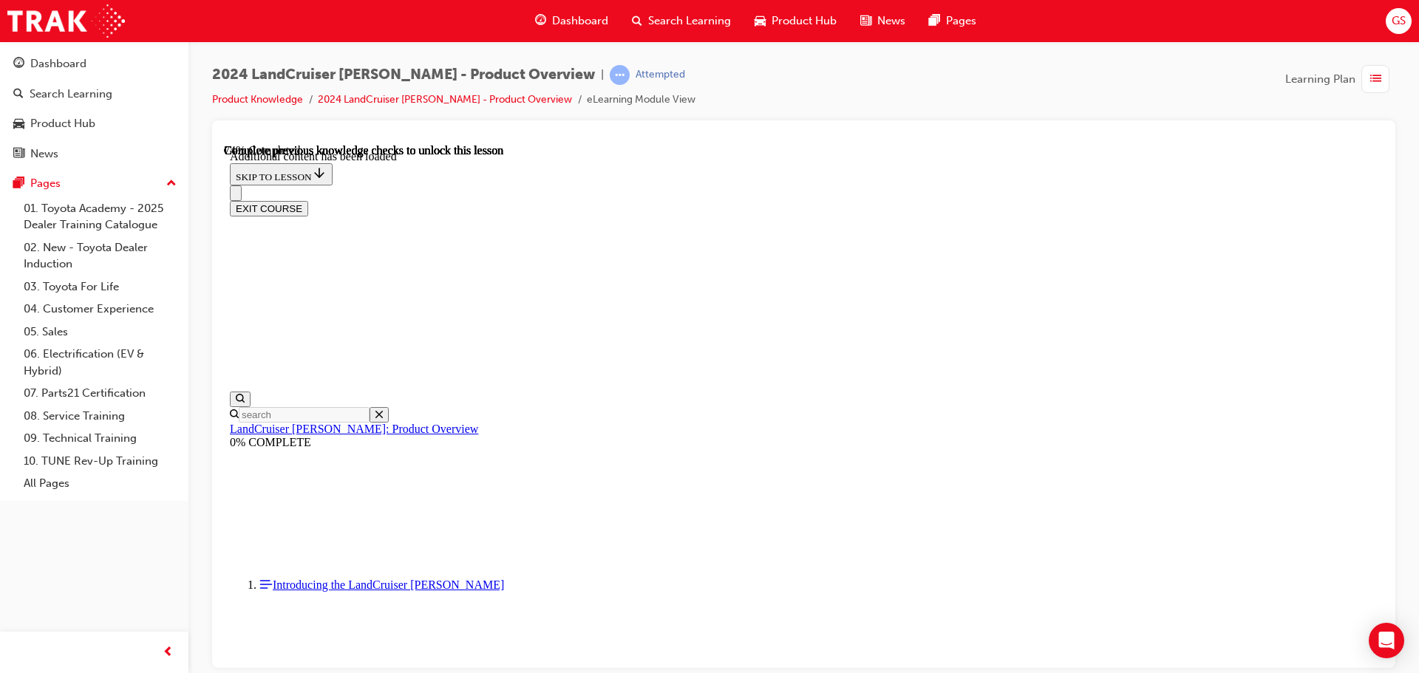
scroll to position [2730, 0]
drag, startPoint x: 693, startPoint y: 390, endPoint x: 904, endPoint y: 389, distance: 210.7
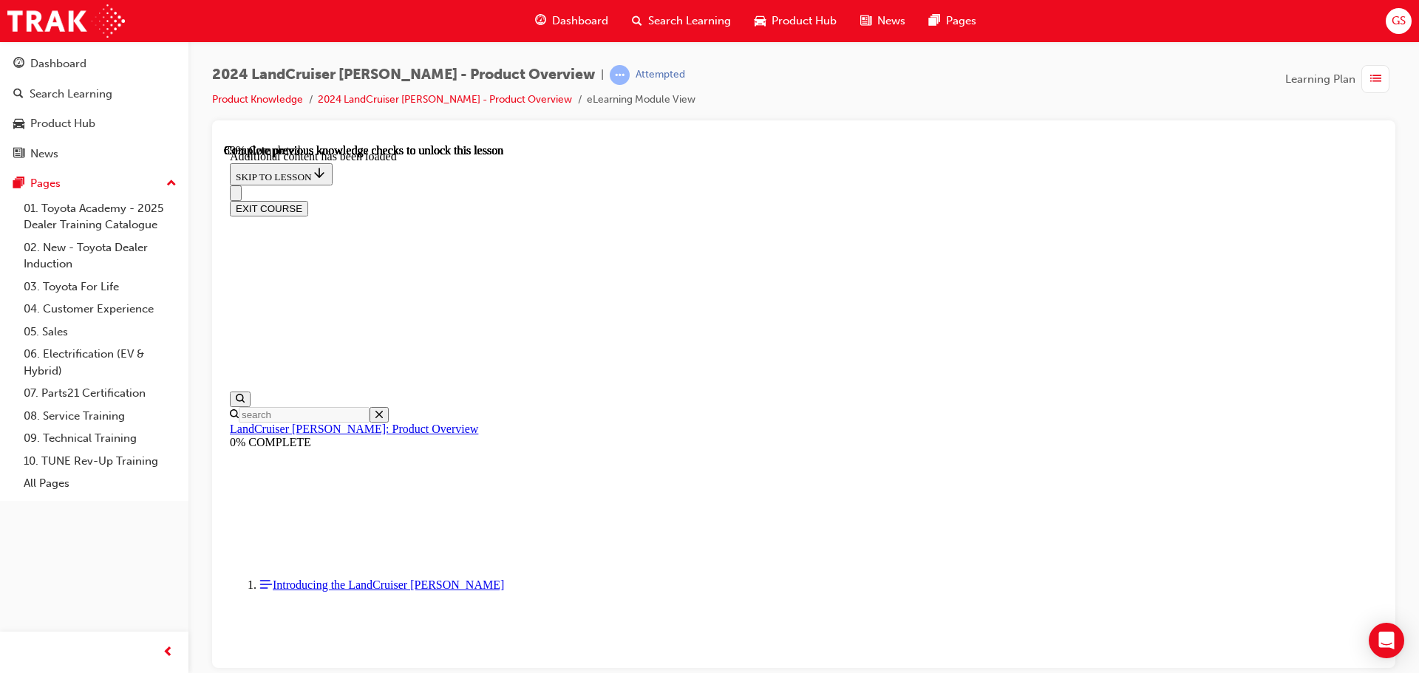
radio input "true"
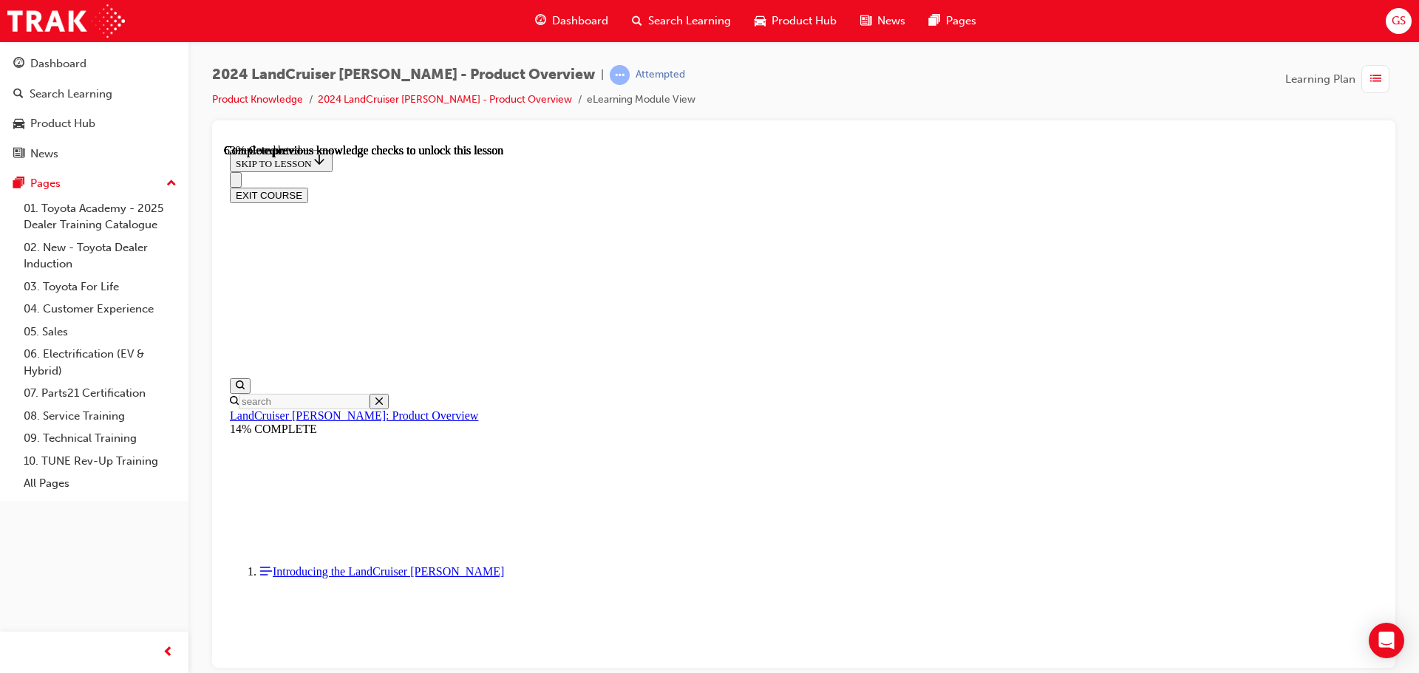
scroll to position [2135, 0]
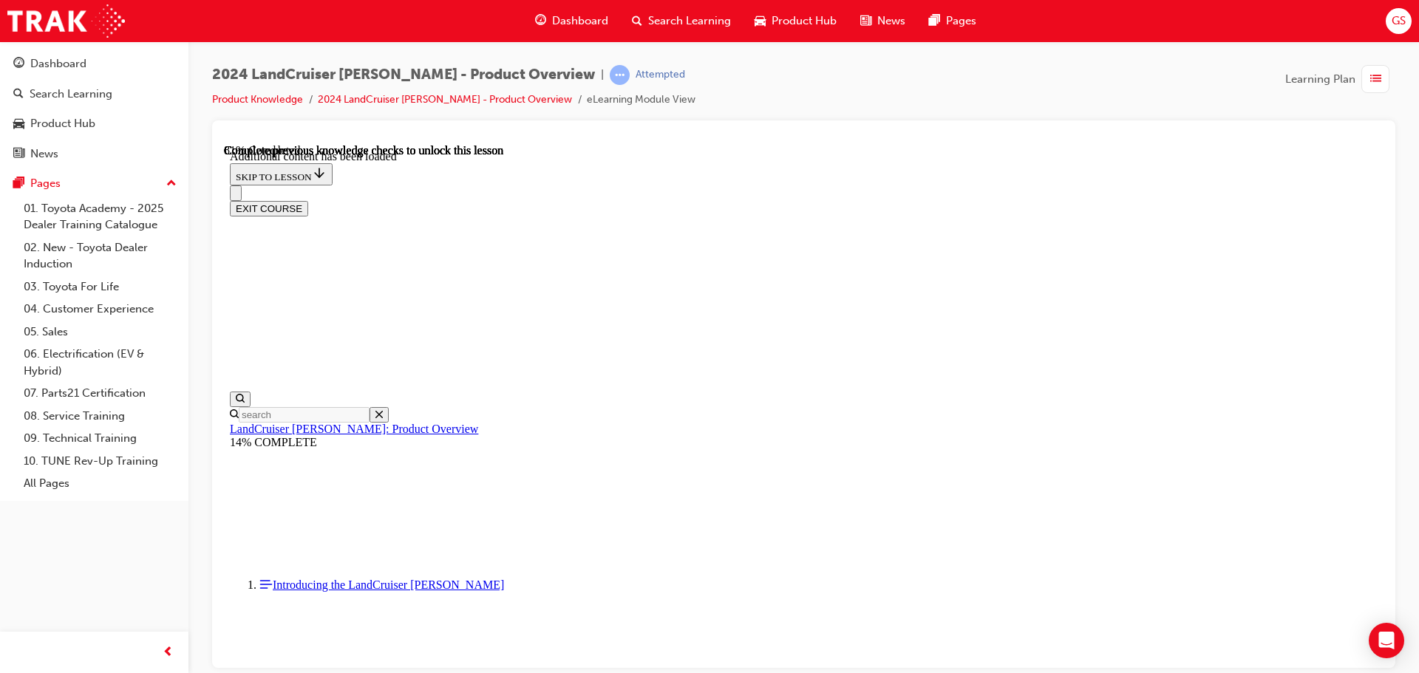
scroll to position [2500, 0]
radio input "true"
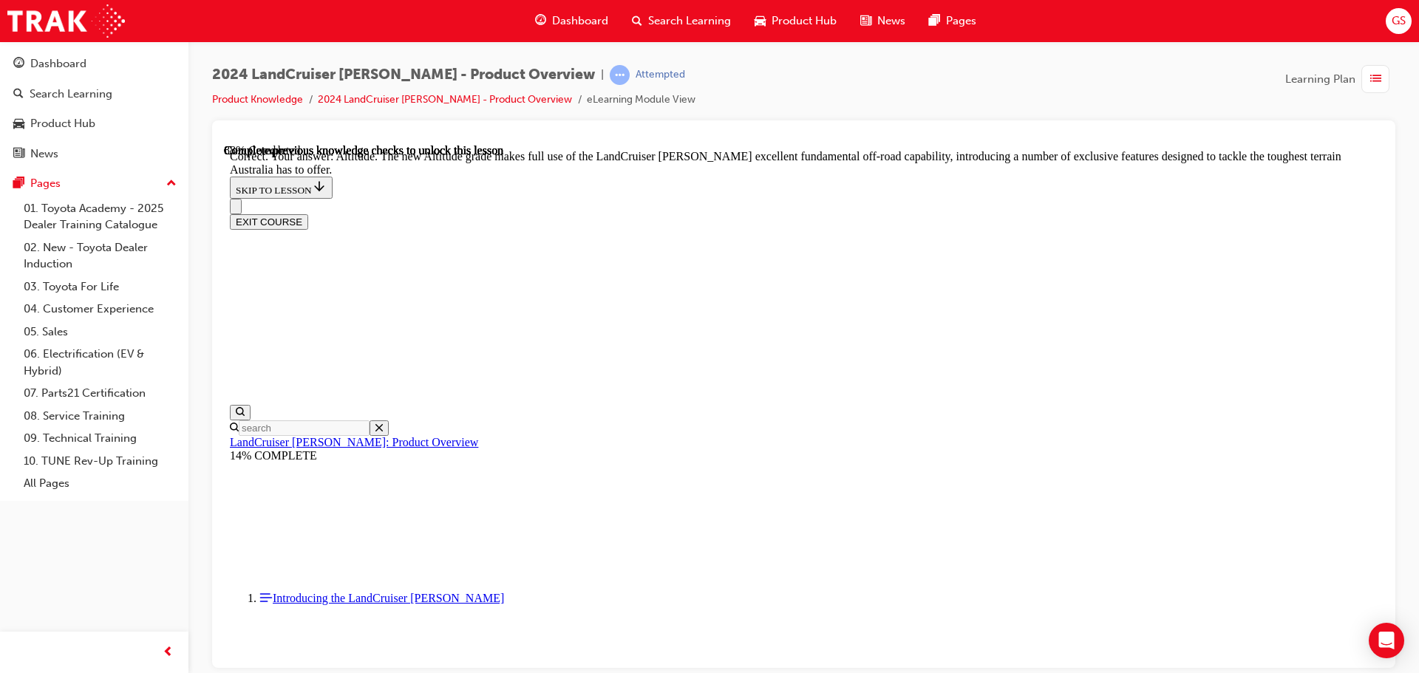
scroll to position [3185, 0]
checkbox input "true"
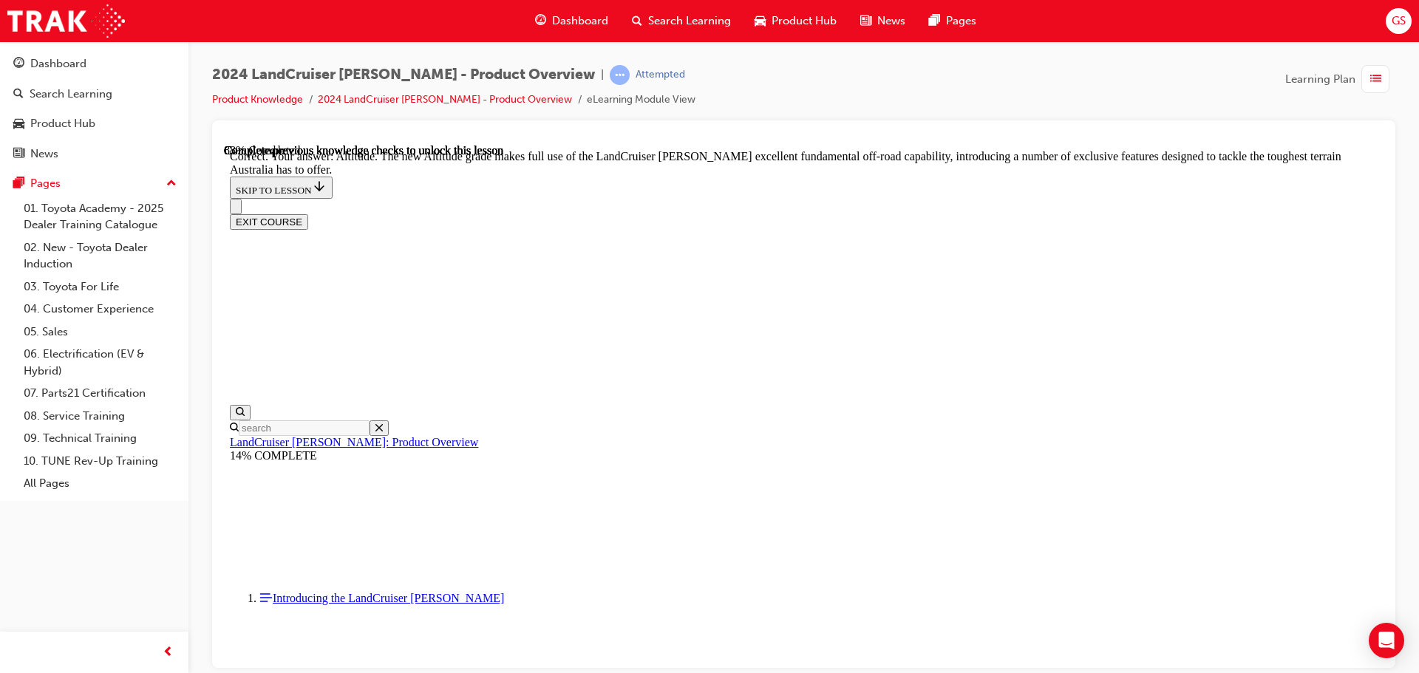
checkbox input "true"
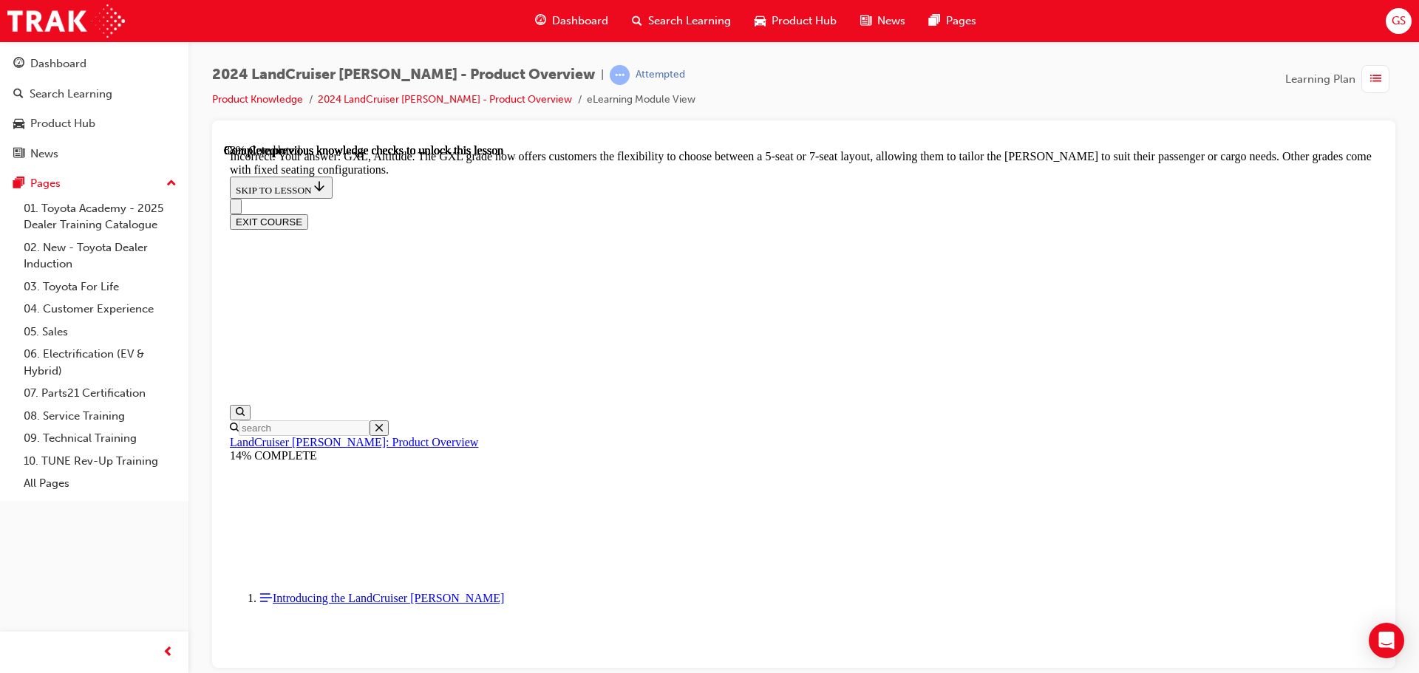
scroll to position [3211, 0]
checkbox input "true"
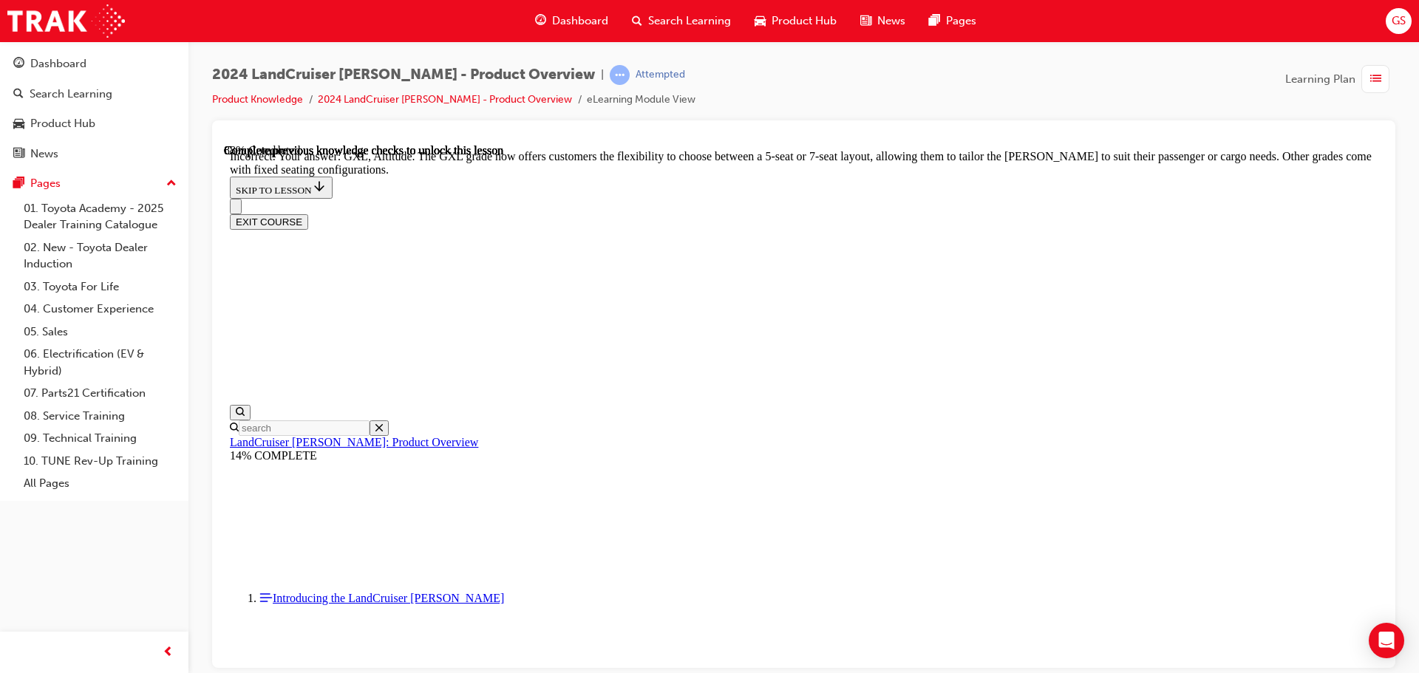
checkbox input "false"
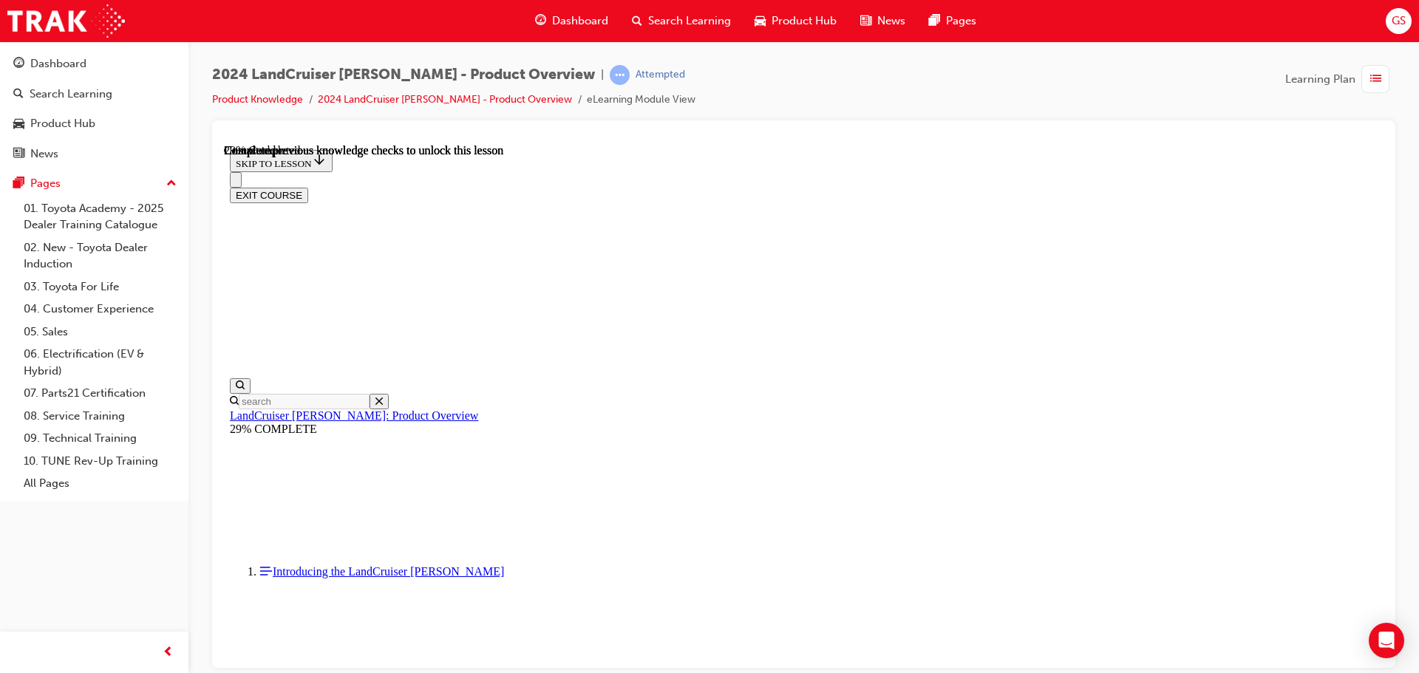
scroll to position [962, 0]
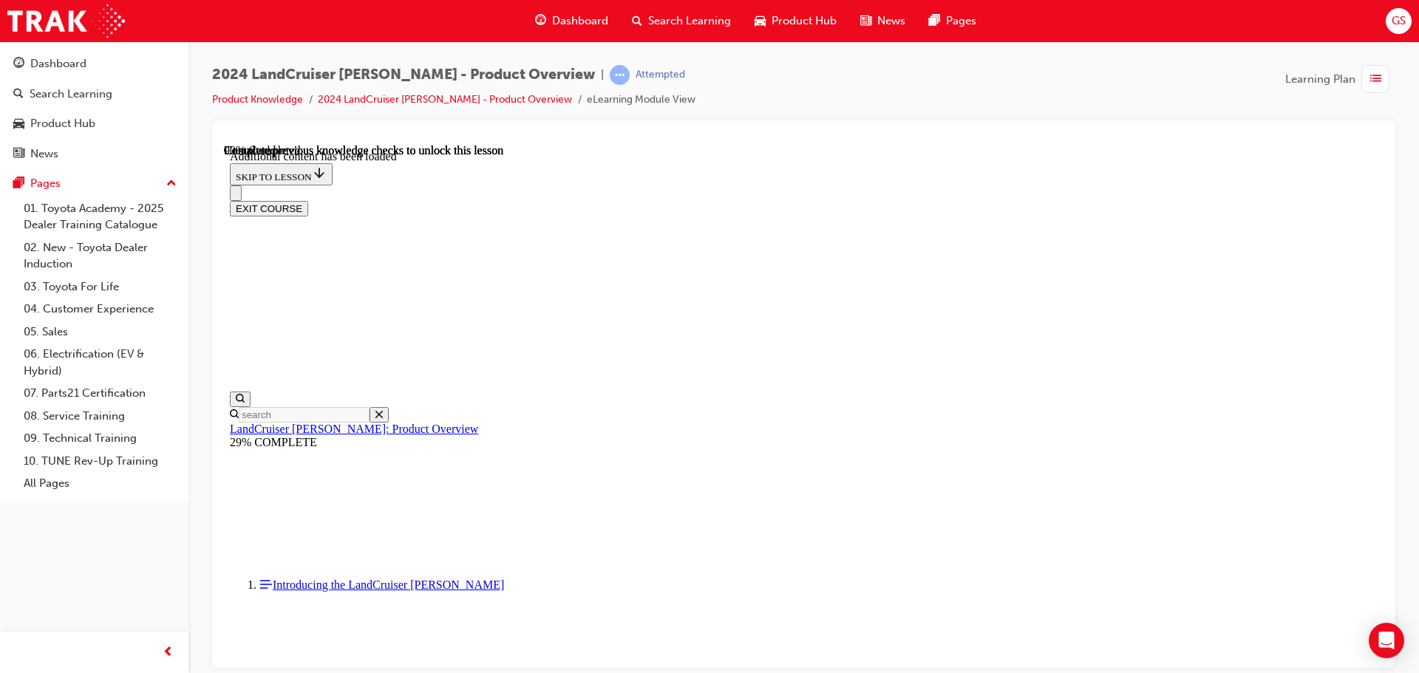
scroll to position [3735, 0]
radio input "true"
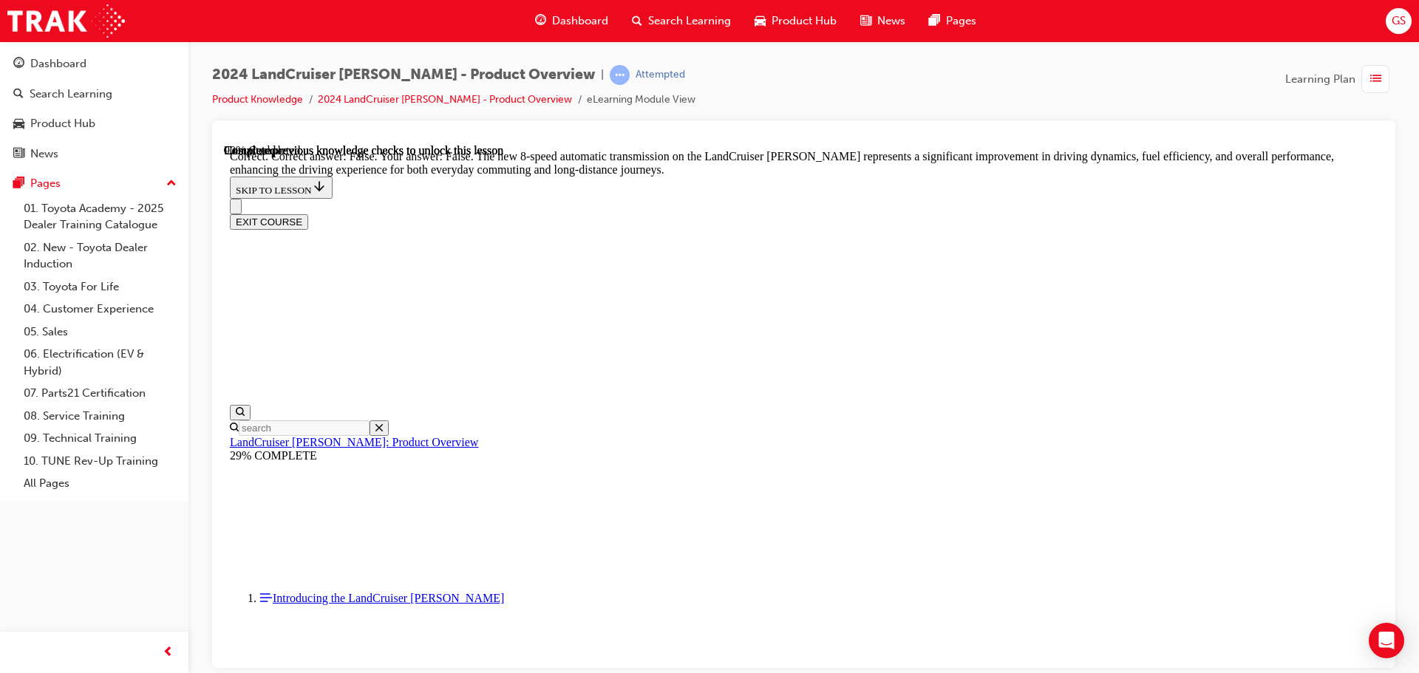
scroll to position [4326, 0]
radio input "true"
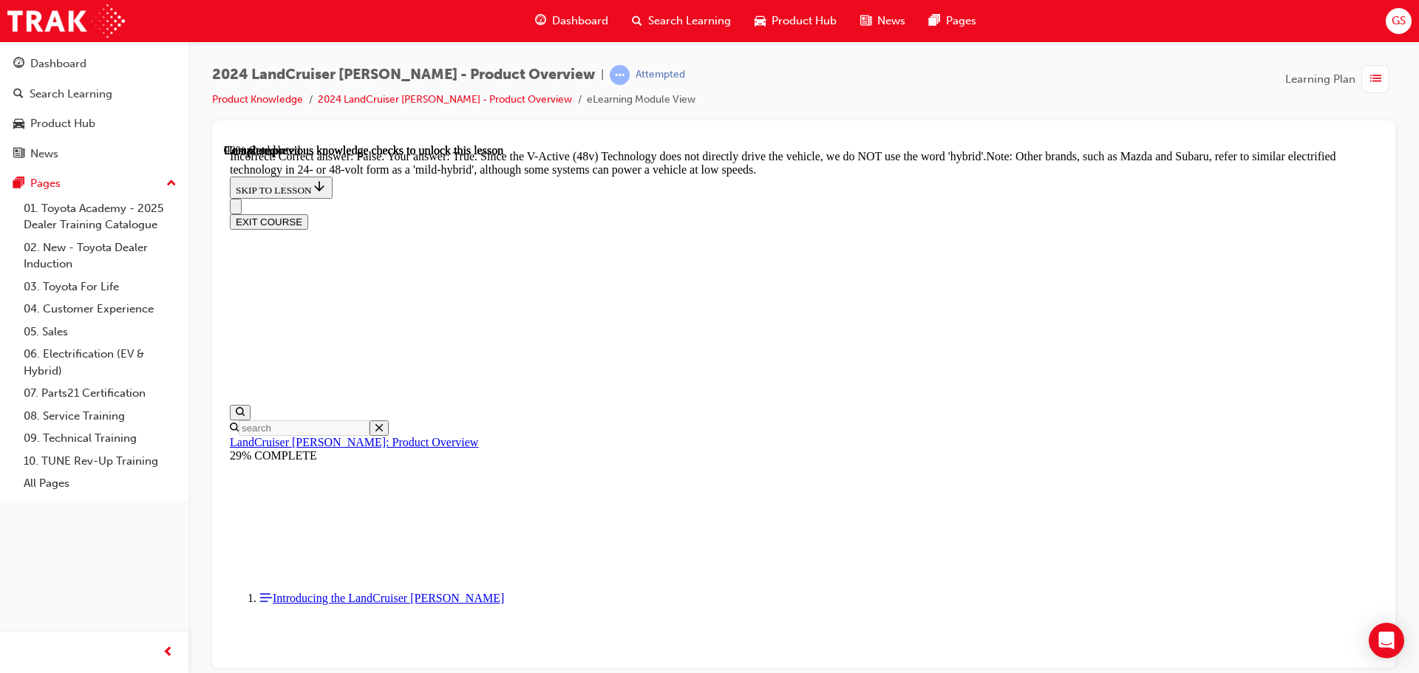
scroll to position [4474, 0]
radio input "true"
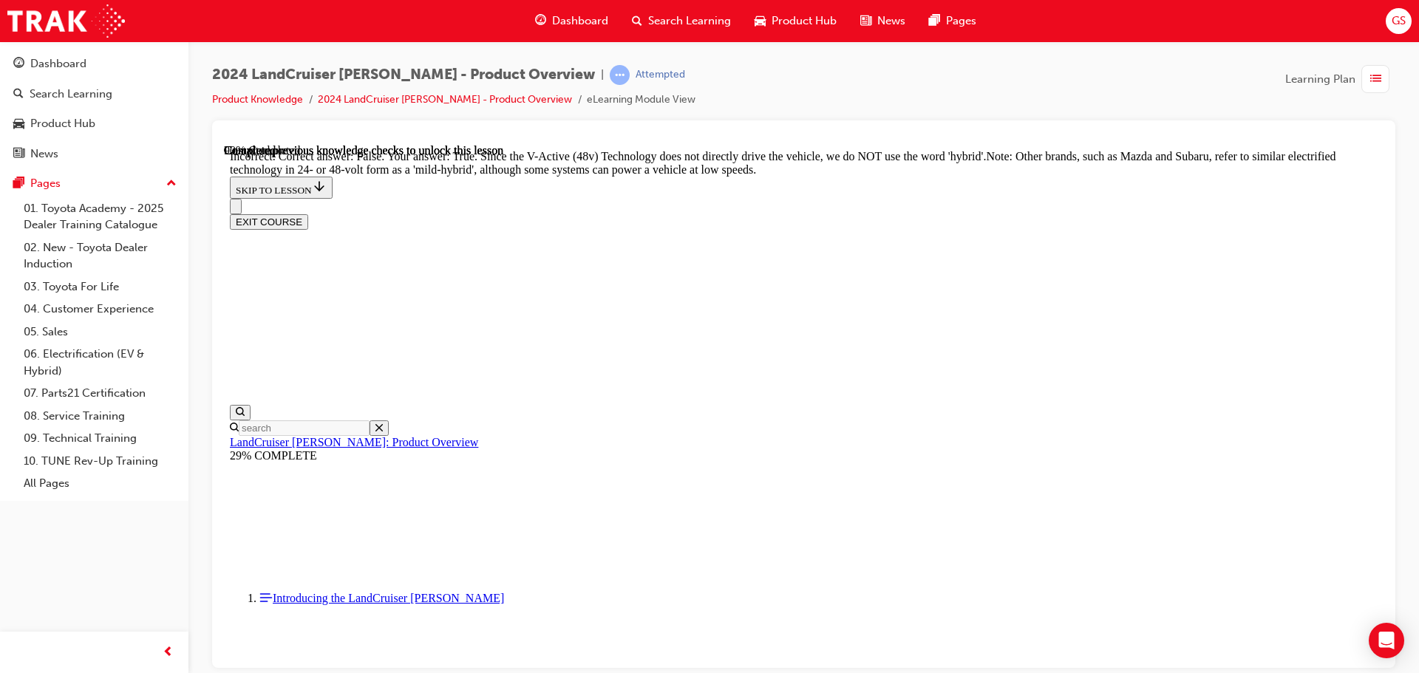
radio input "true"
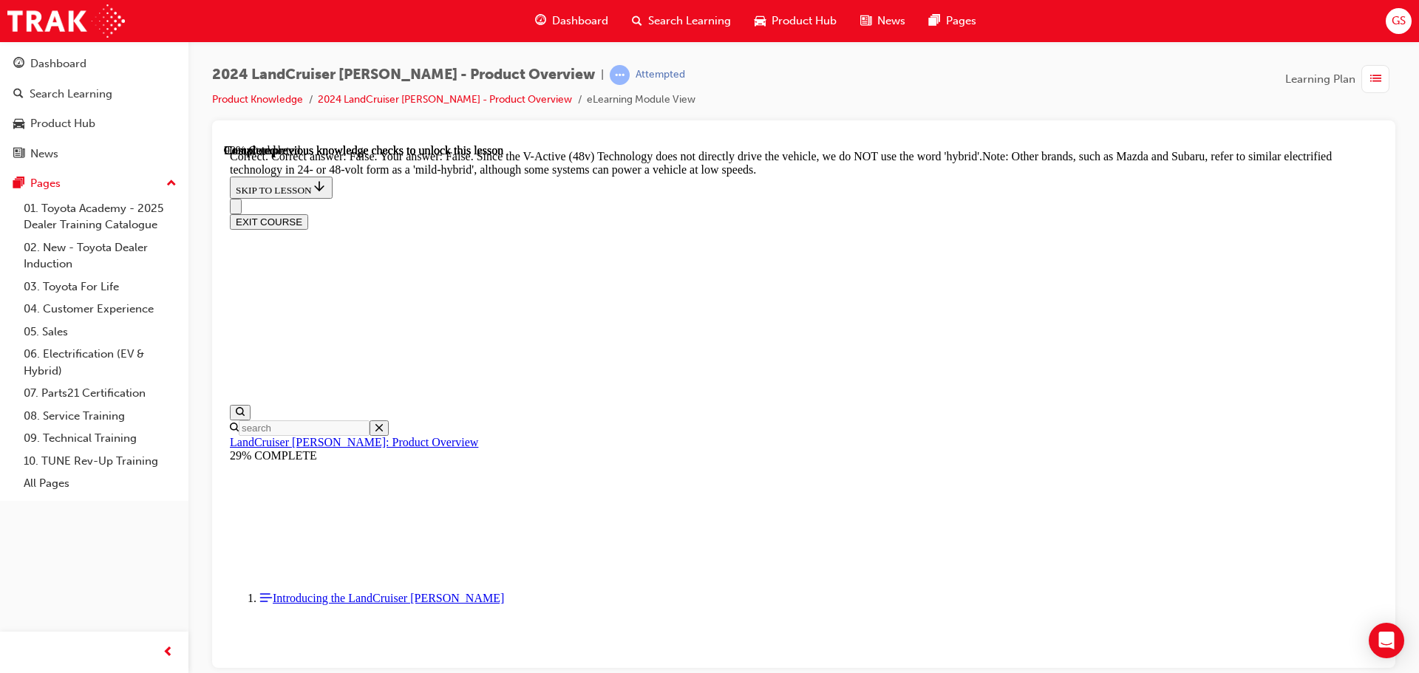
drag, startPoint x: 911, startPoint y: 588, endPoint x: 910, endPoint y: 579, distance: 9.0
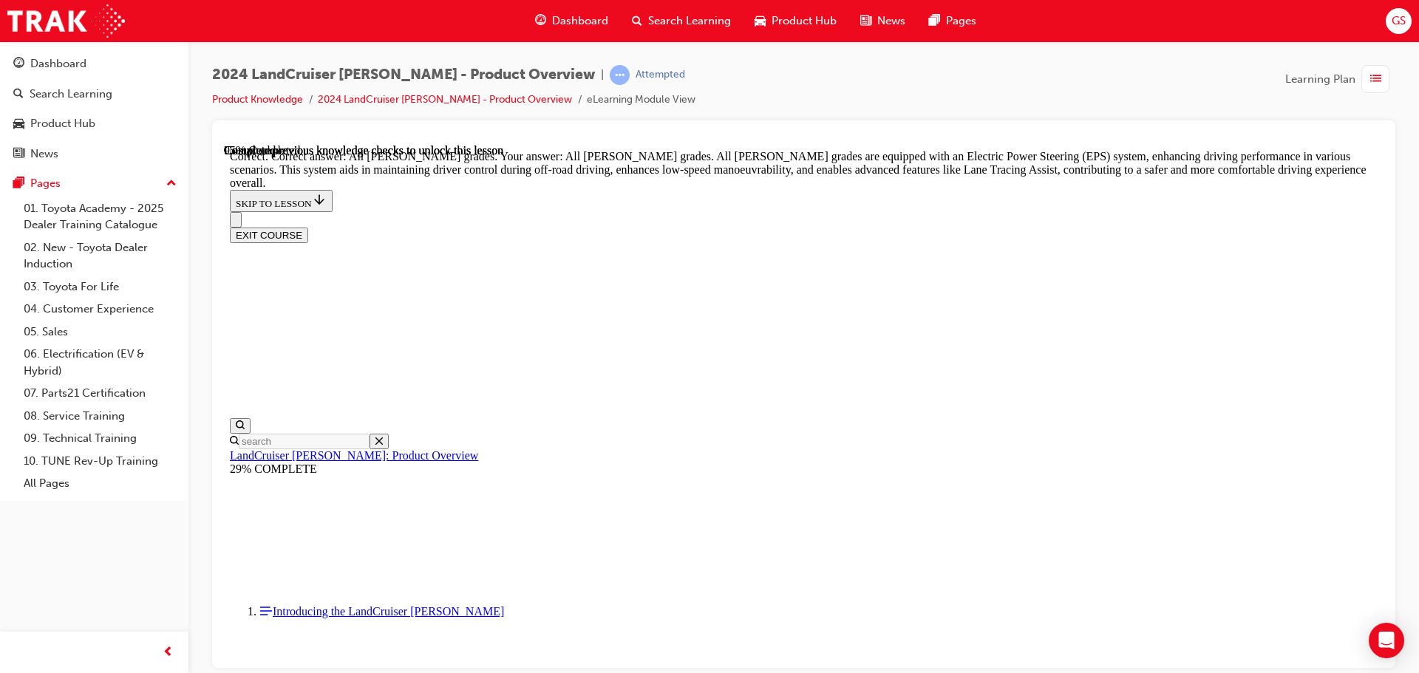
scroll to position [5316, 0]
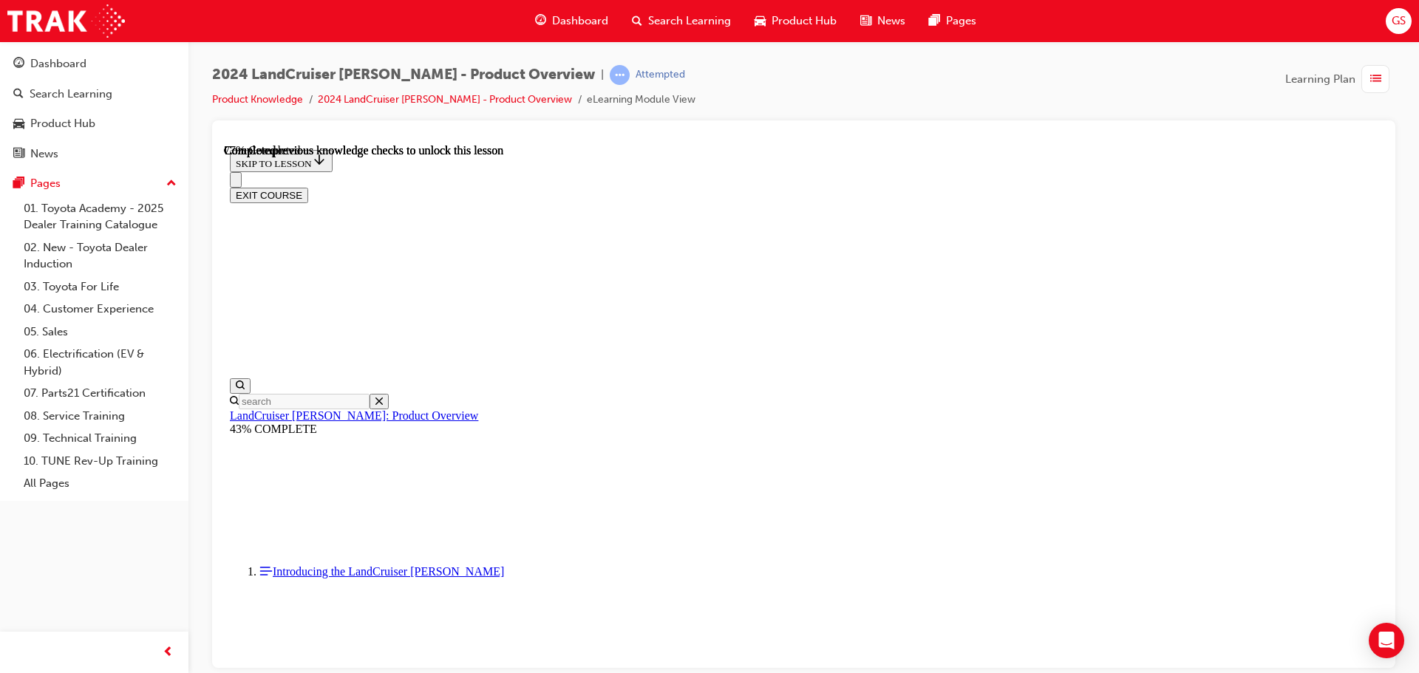
scroll to position [4773, 0]
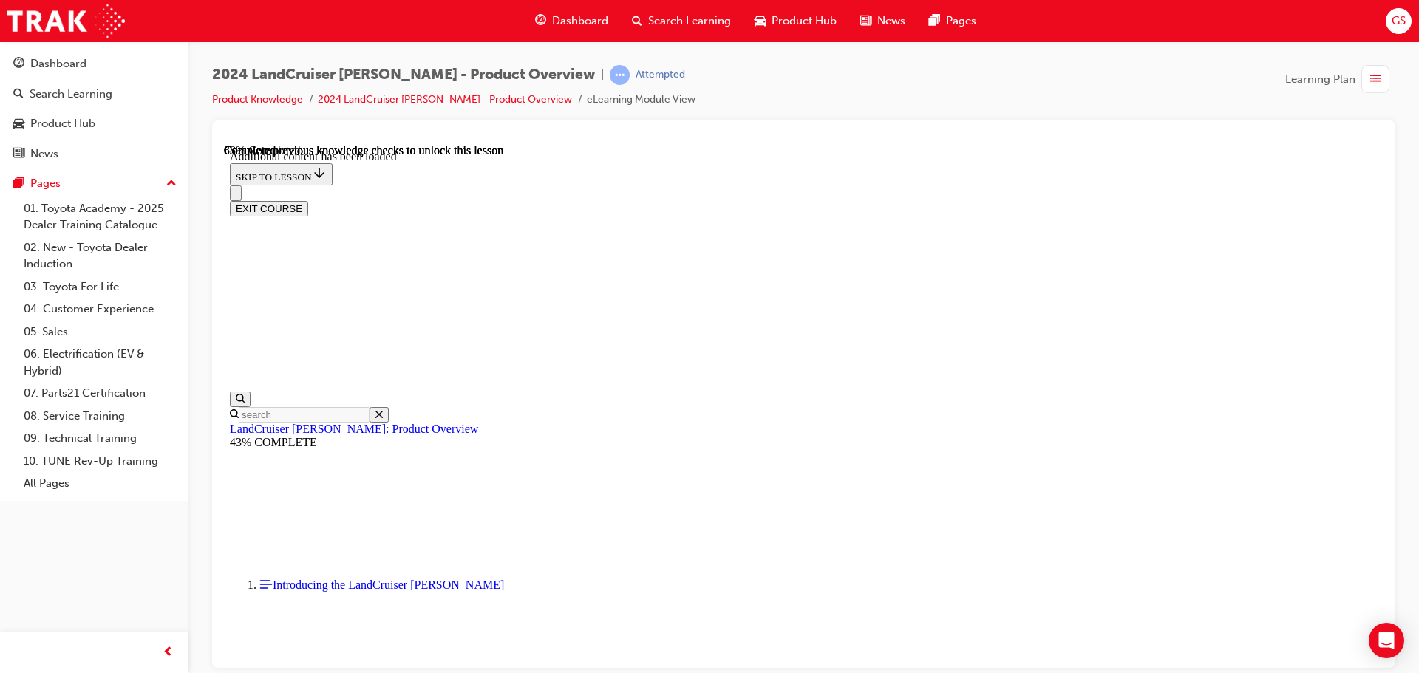
scroll to position [5139, 0]
checkbox input "true"
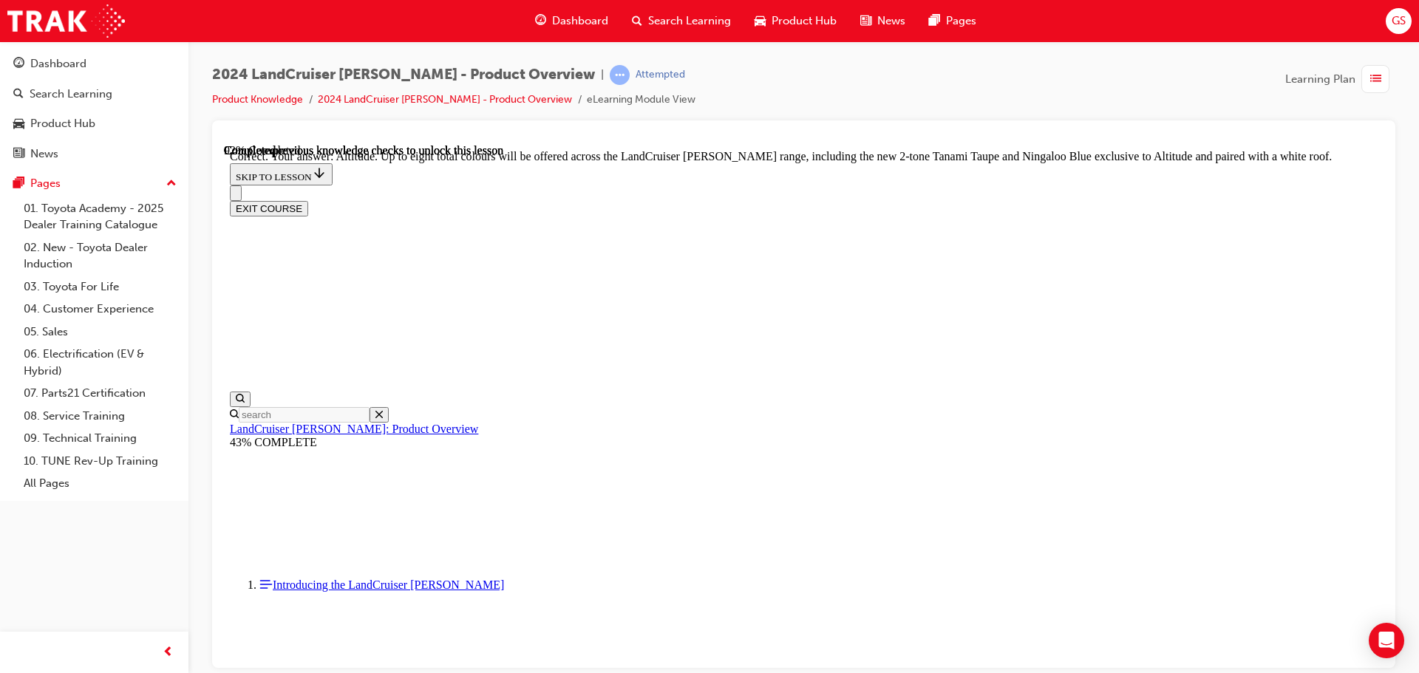
scroll to position [5804, 0]
checkbox input "true"
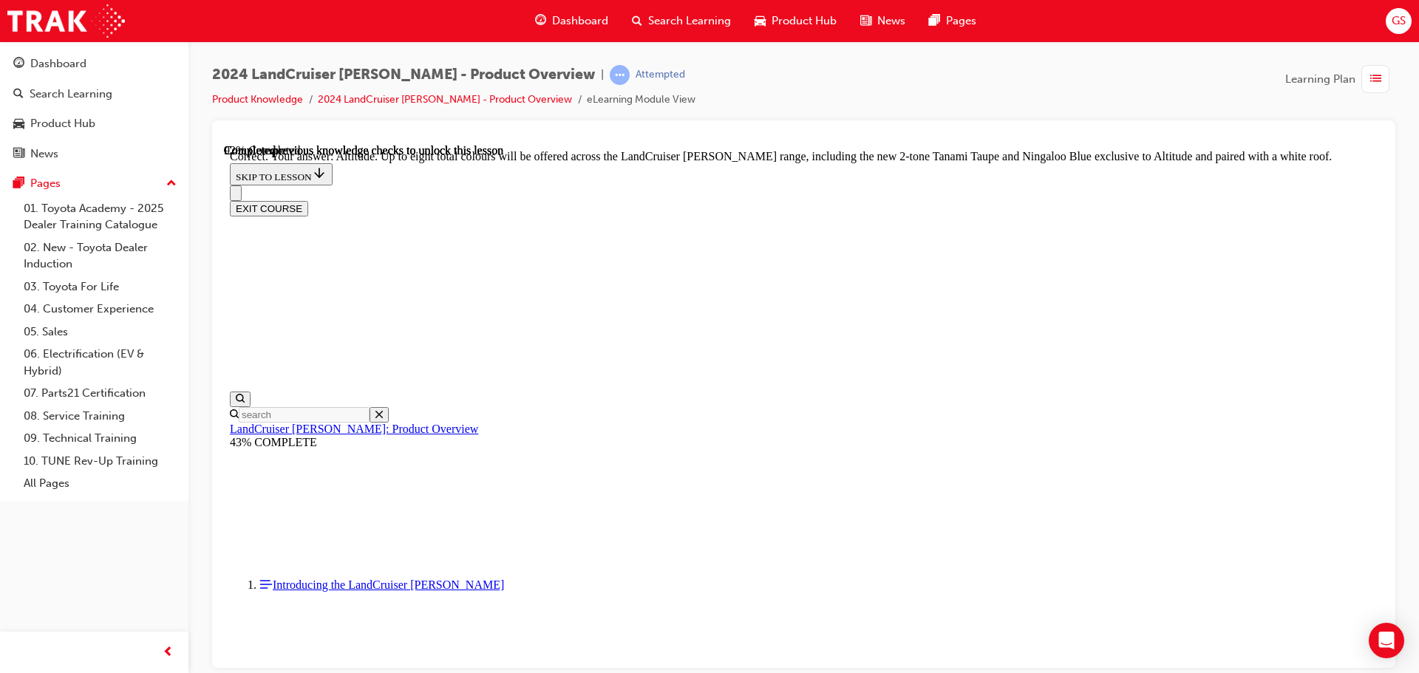
checkbox input "true"
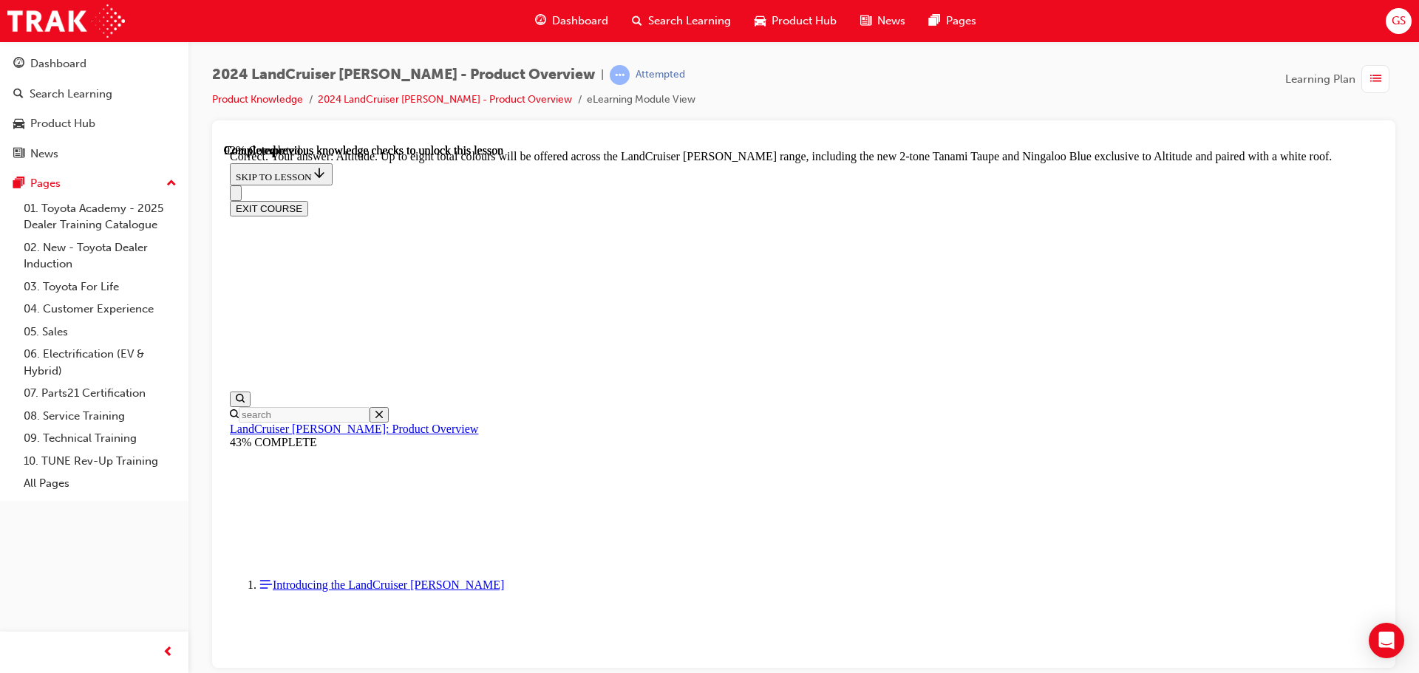
checkbox input "true"
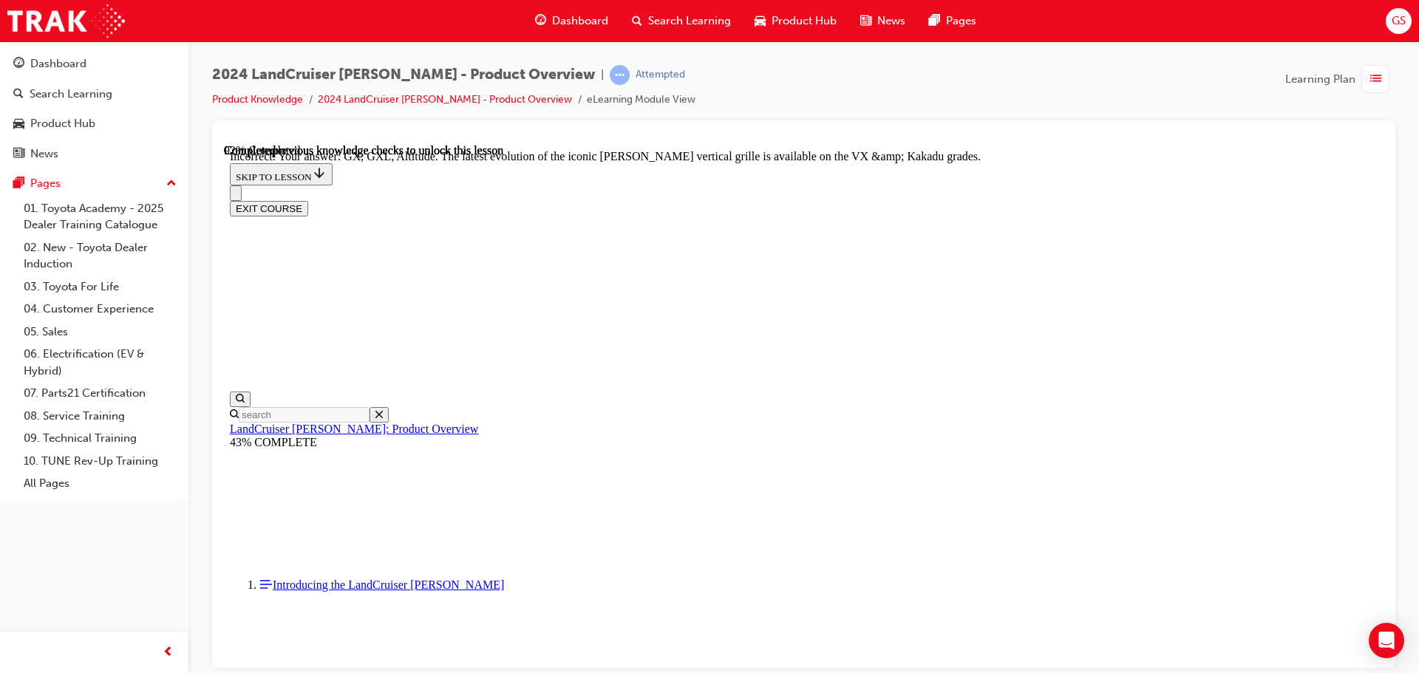
checkbox input "true"
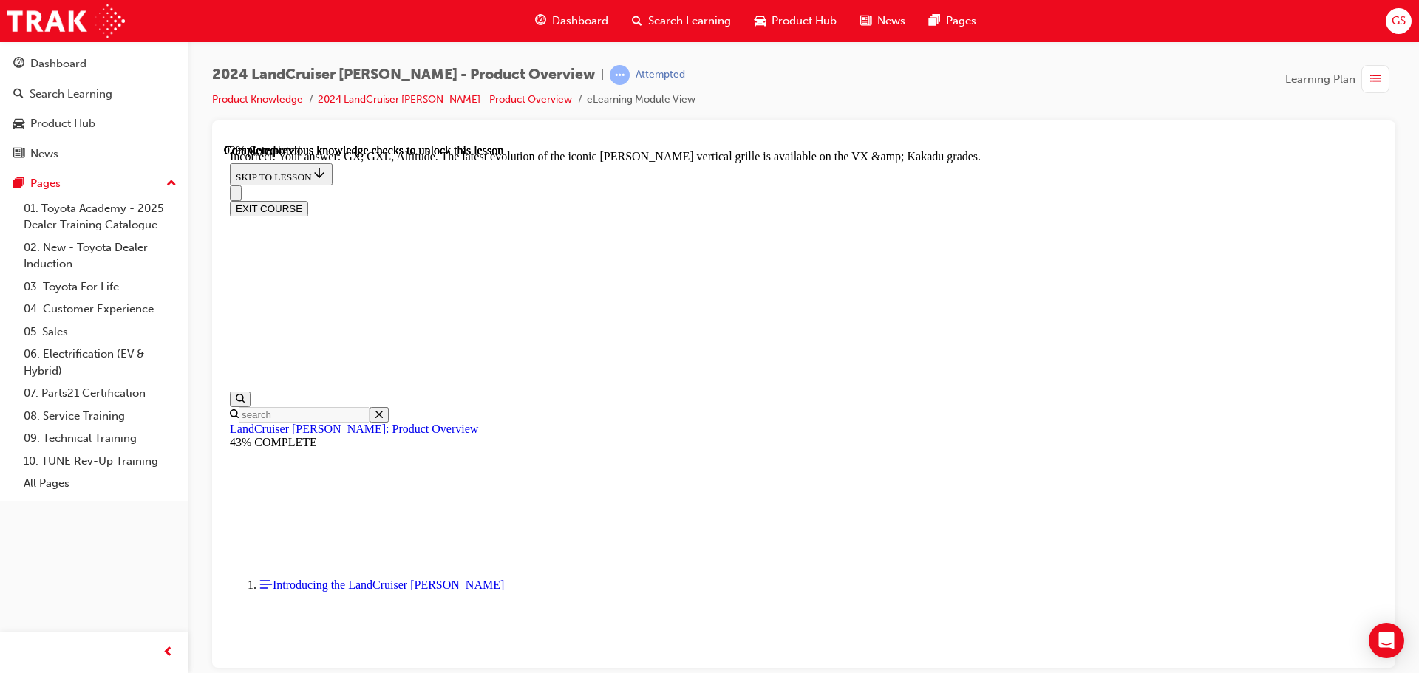
checkbox input "true"
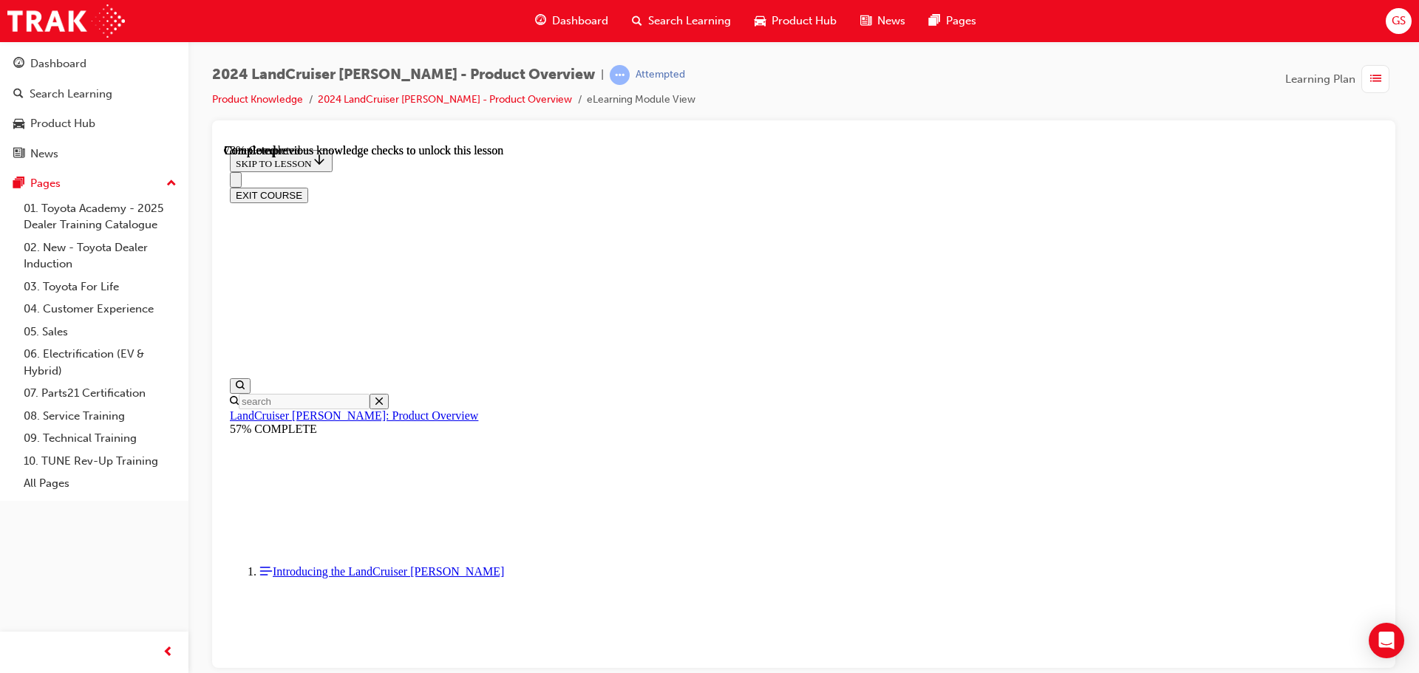
scroll to position [3457, 0]
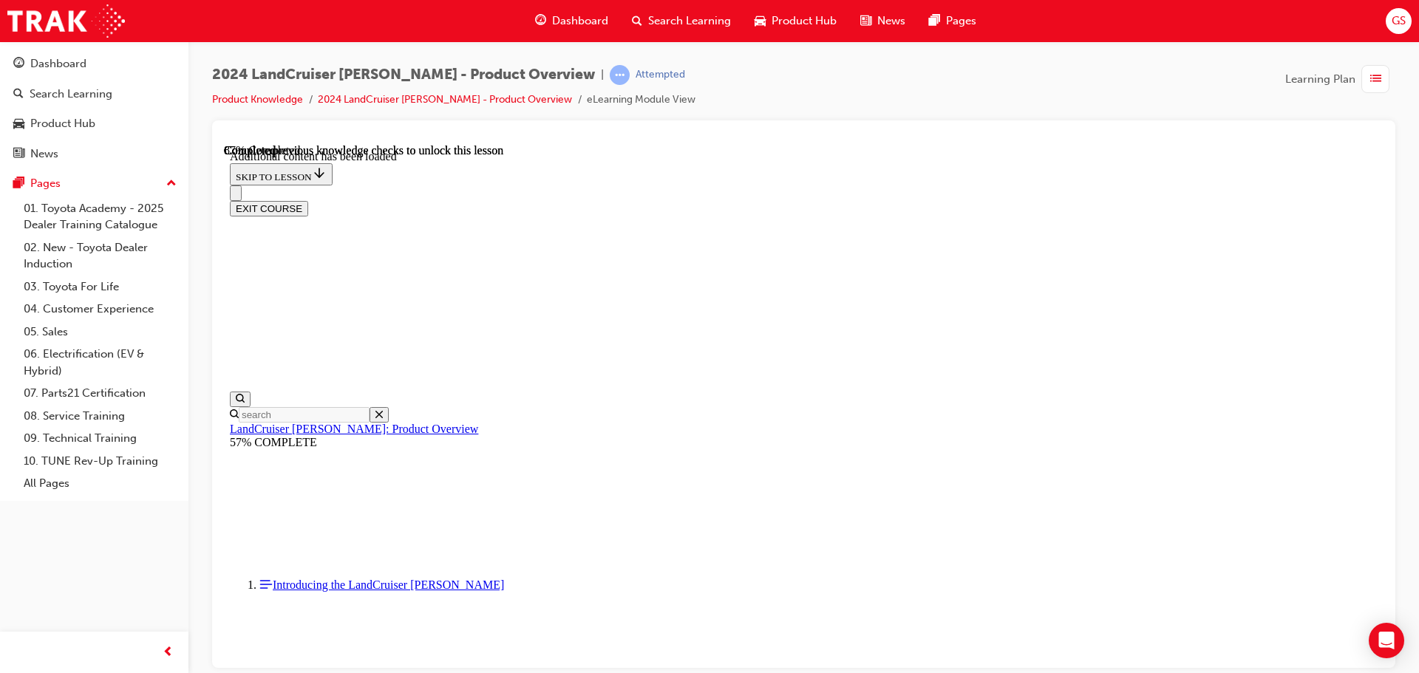
scroll to position [3820, 0]
radio input "true"
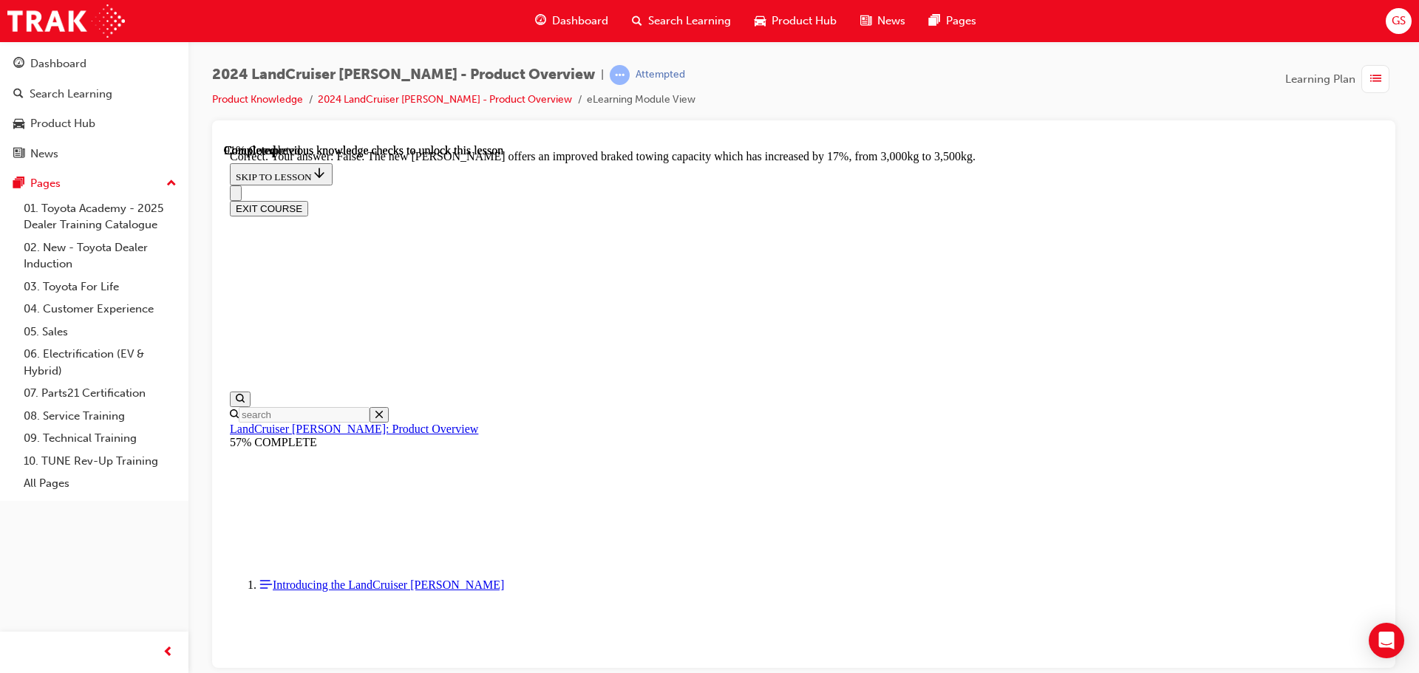
scroll to position [4338, 0]
radio input "true"
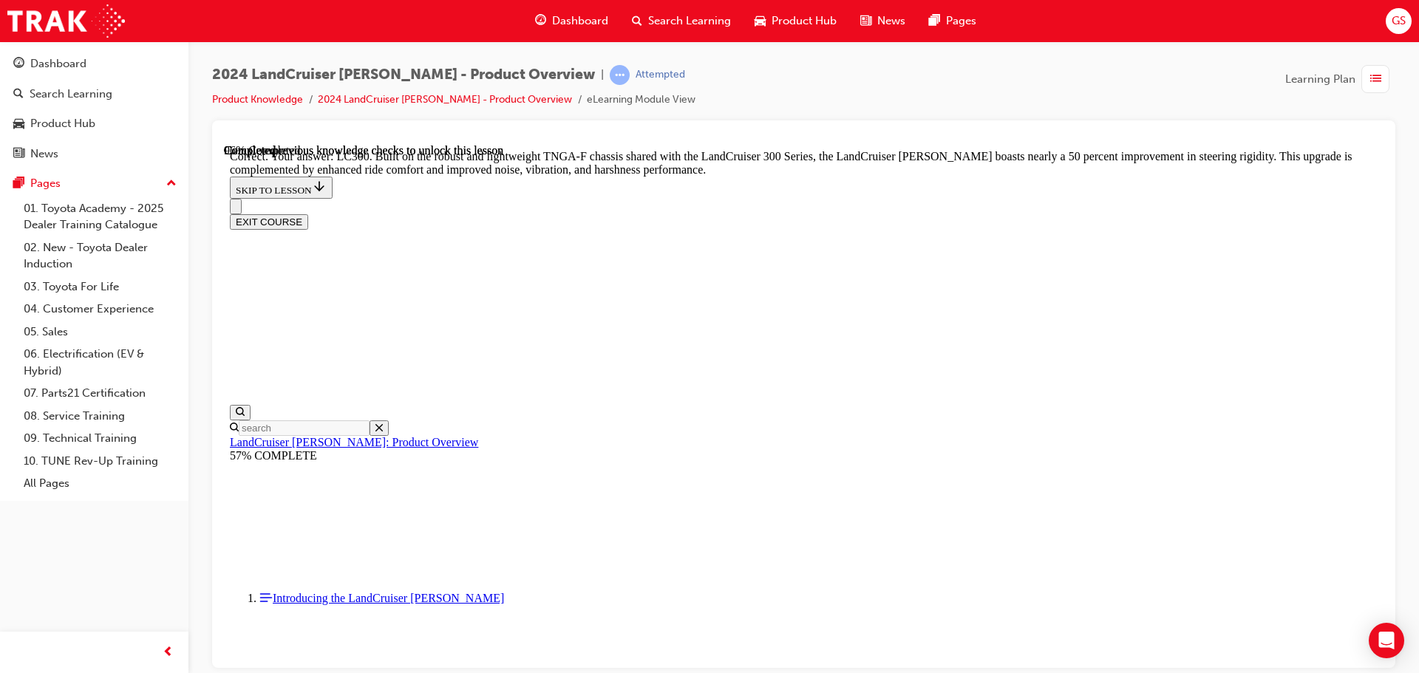
scroll to position [4690, 0]
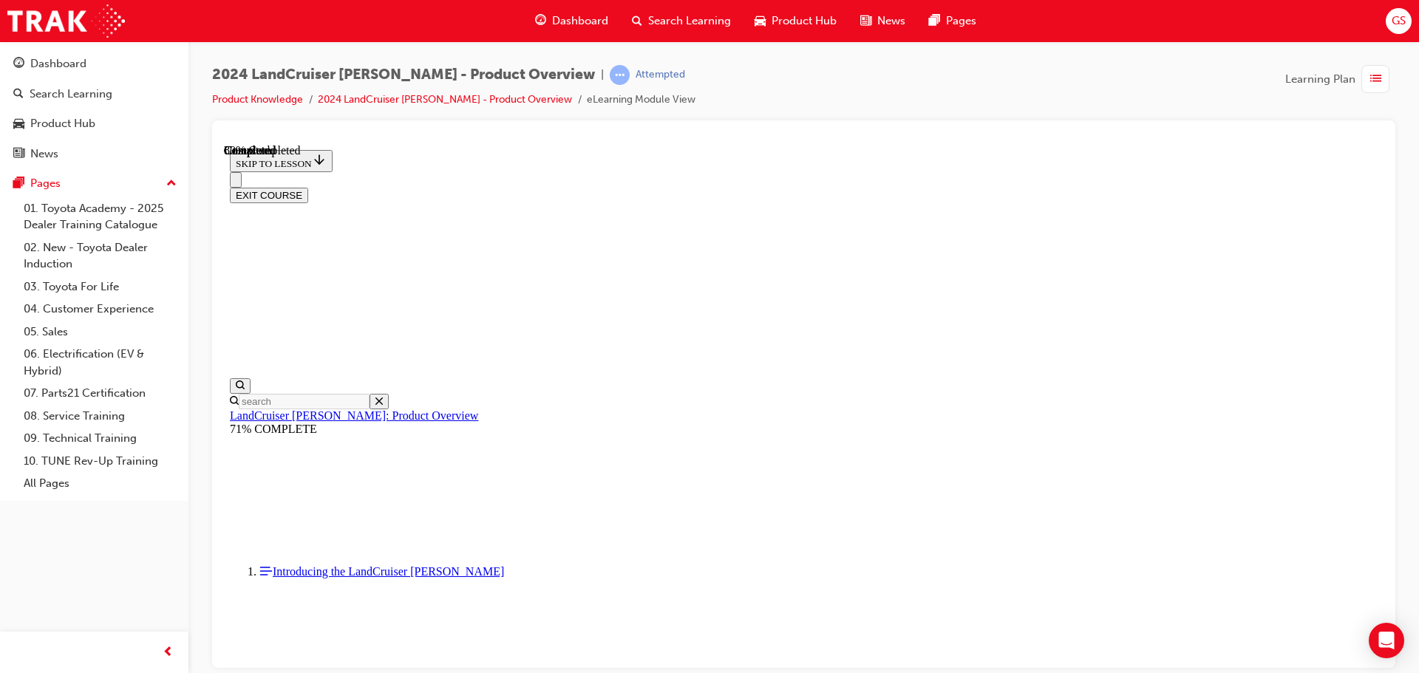
scroll to position [1652, 0]
click at [308, 187] on button "EXIT COURSE" at bounding box center [269, 195] width 78 height 16
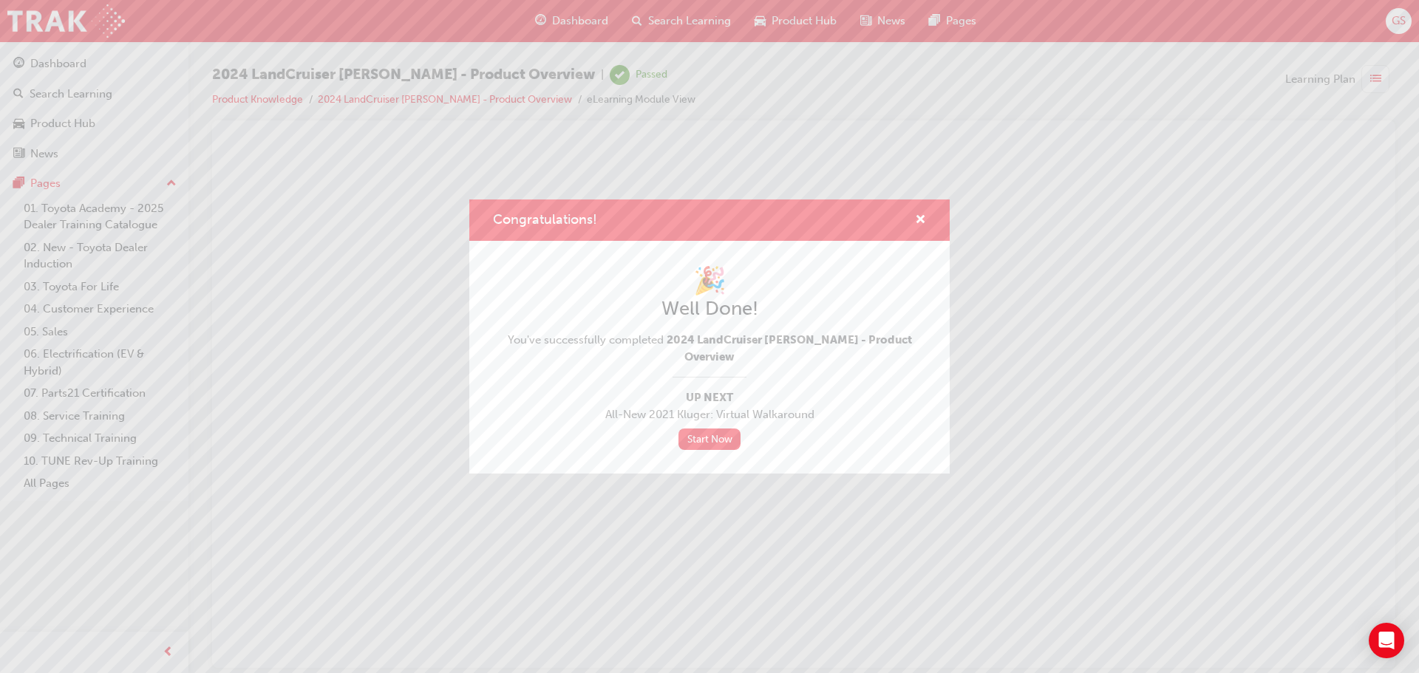
scroll to position [0, 0]
click at [710, 433] on link "Start Now" at bounding box center [709, 439] width 62 height 21
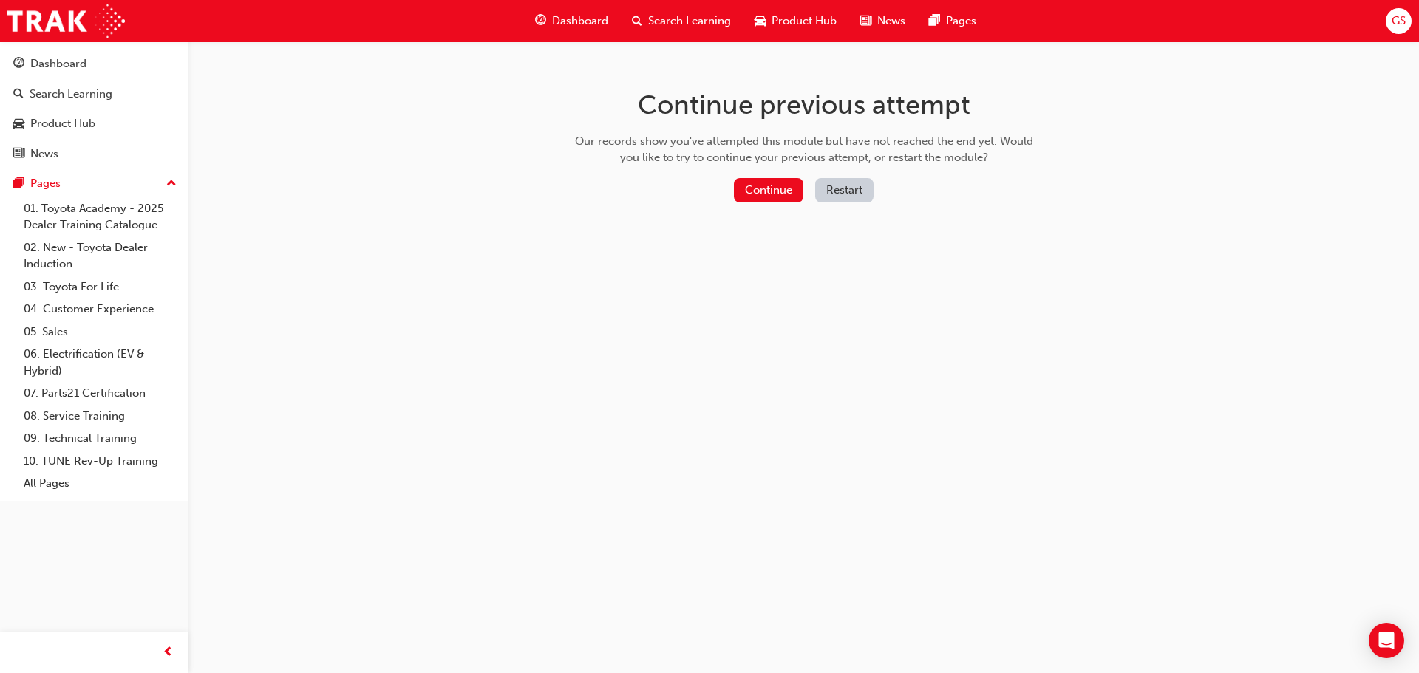
click at [1405, 21] on span "GS" at bounding box center [1399, 21] width 14 height 17
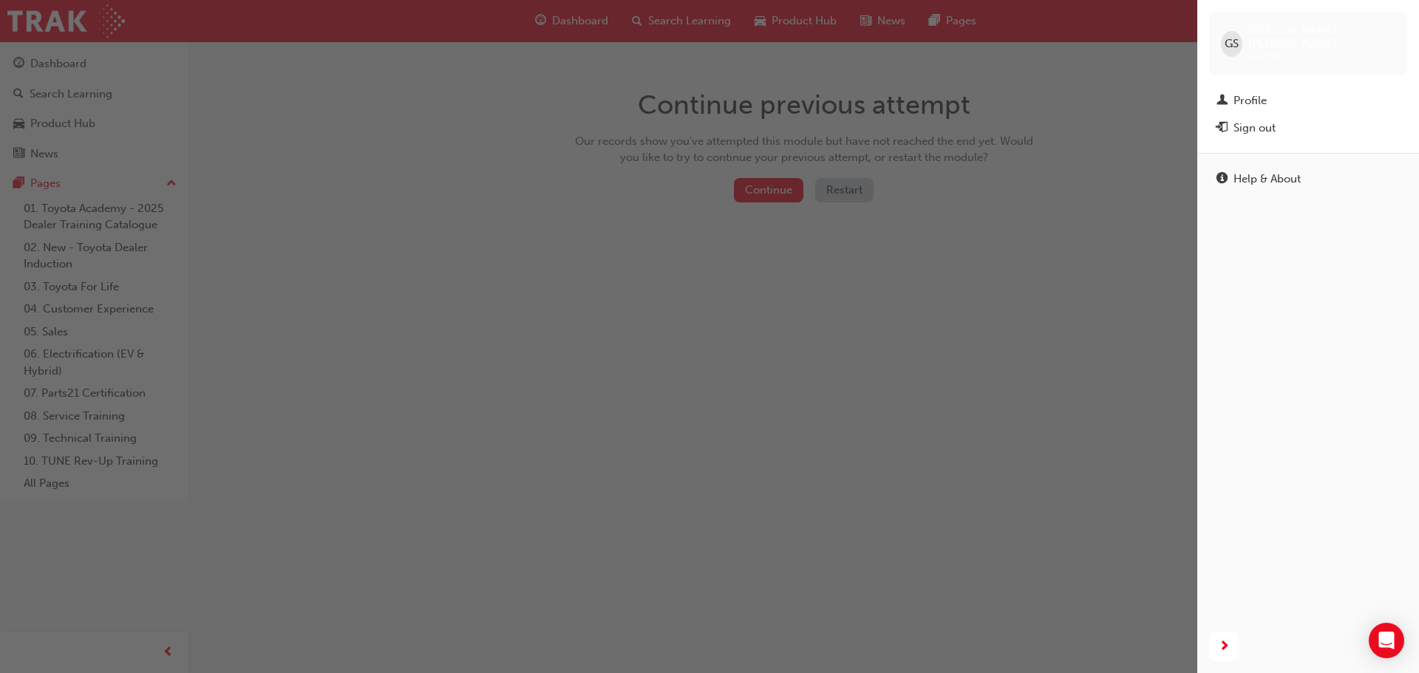
click at [1124, 143] on div "button" at bounding box center [598, 336] width 1197 height 673
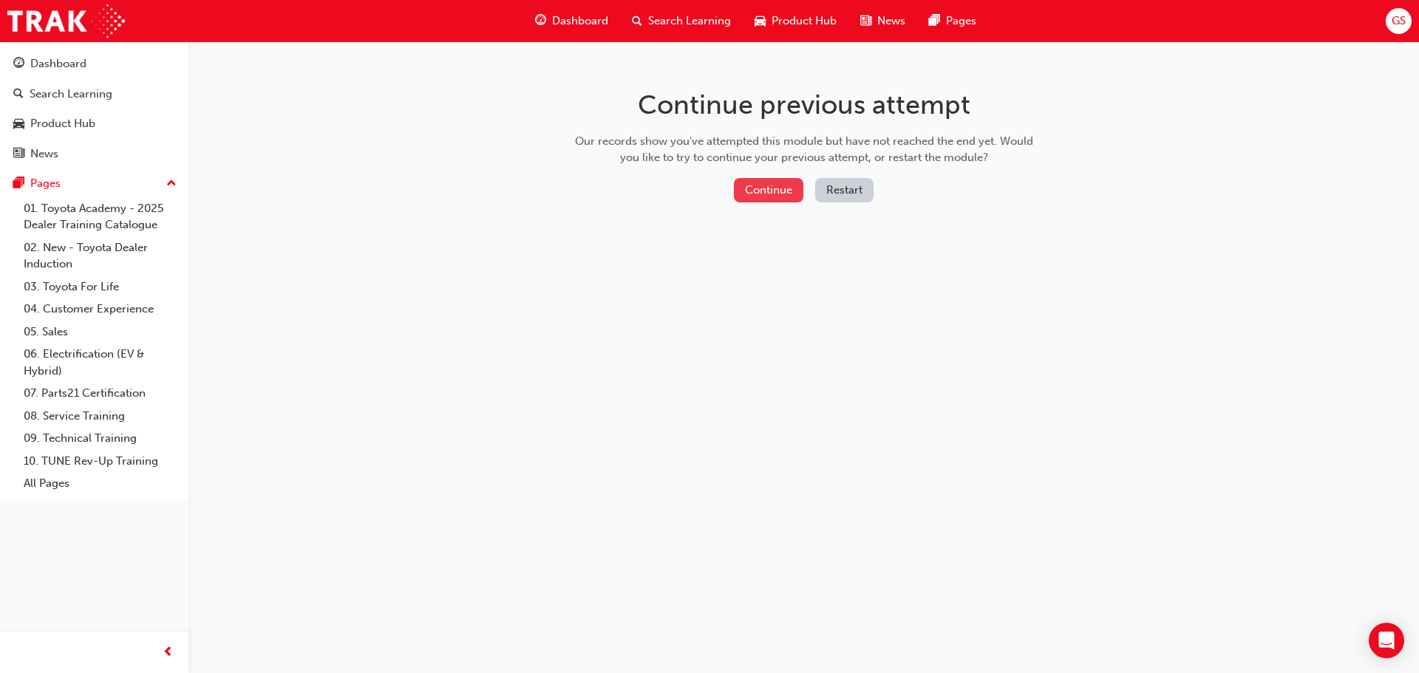
click at [795, 190] on button "Continue" at bounding box center [768, 190] width 69 height 24
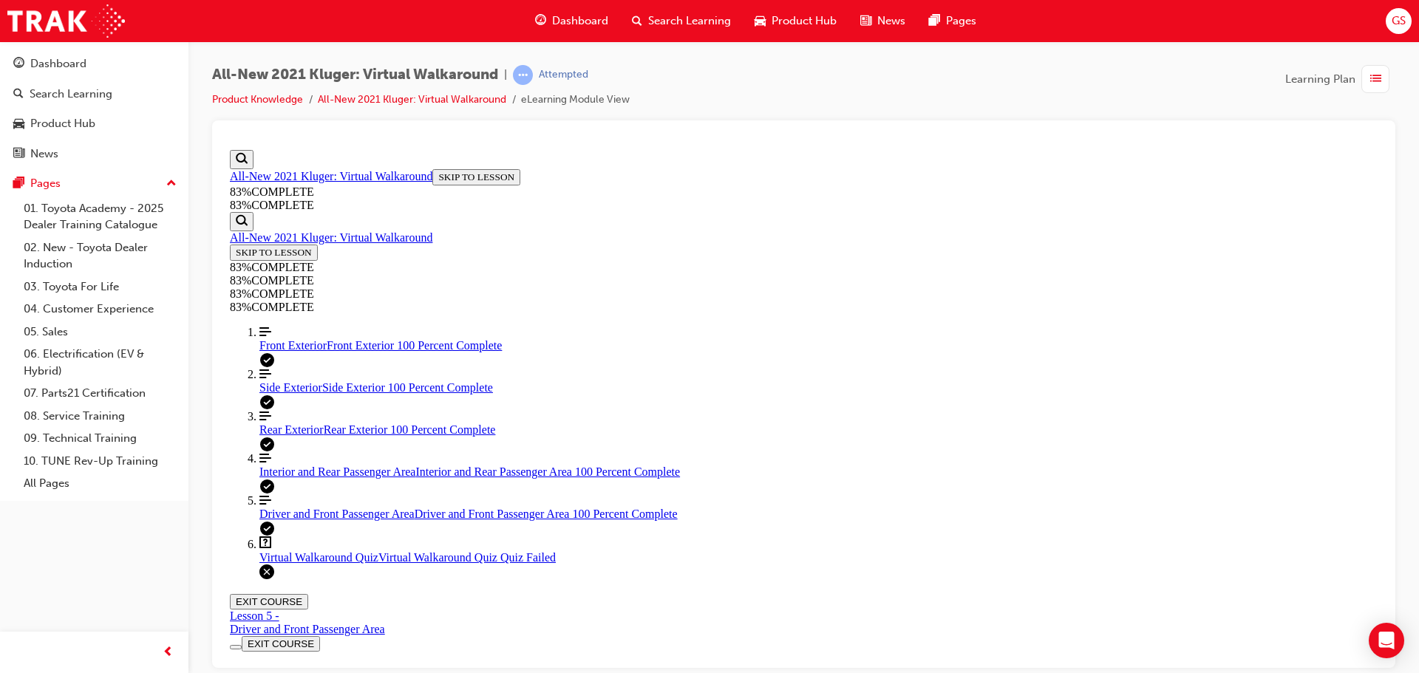
scroll to position [240, 0]
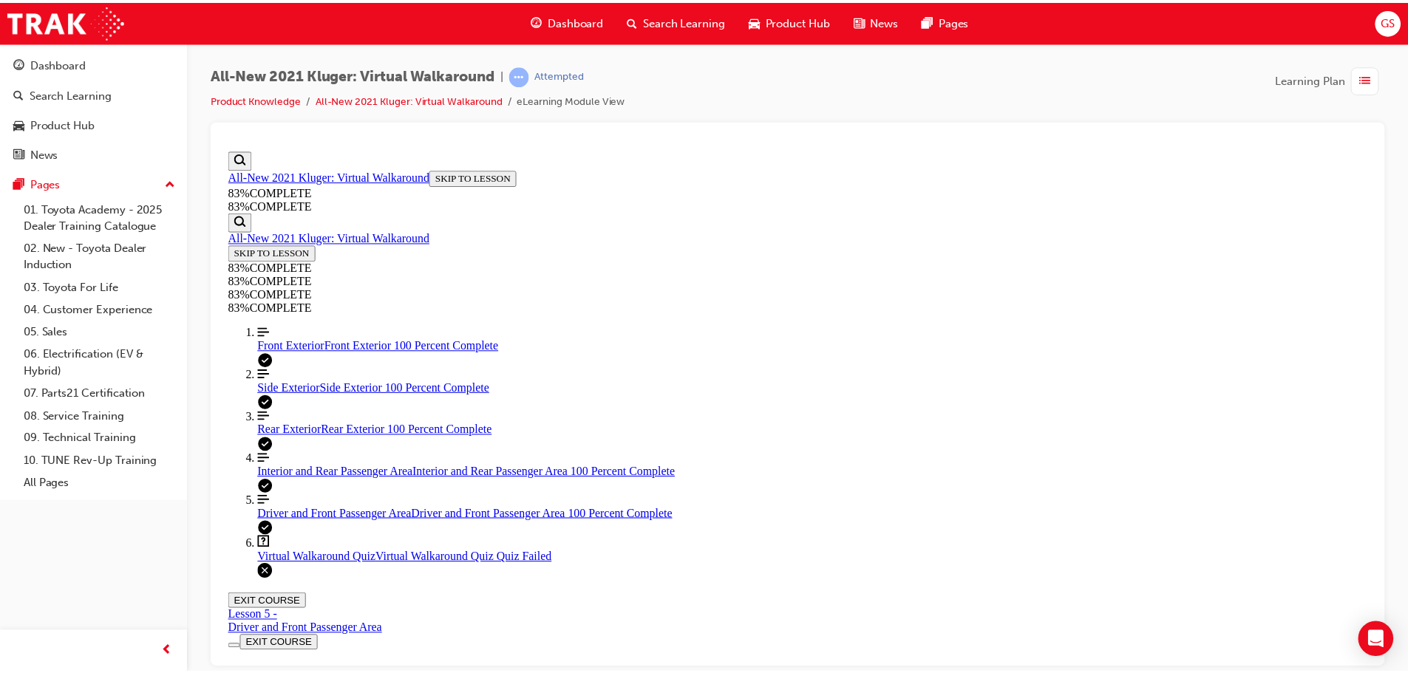
scroll to position [53, 0]
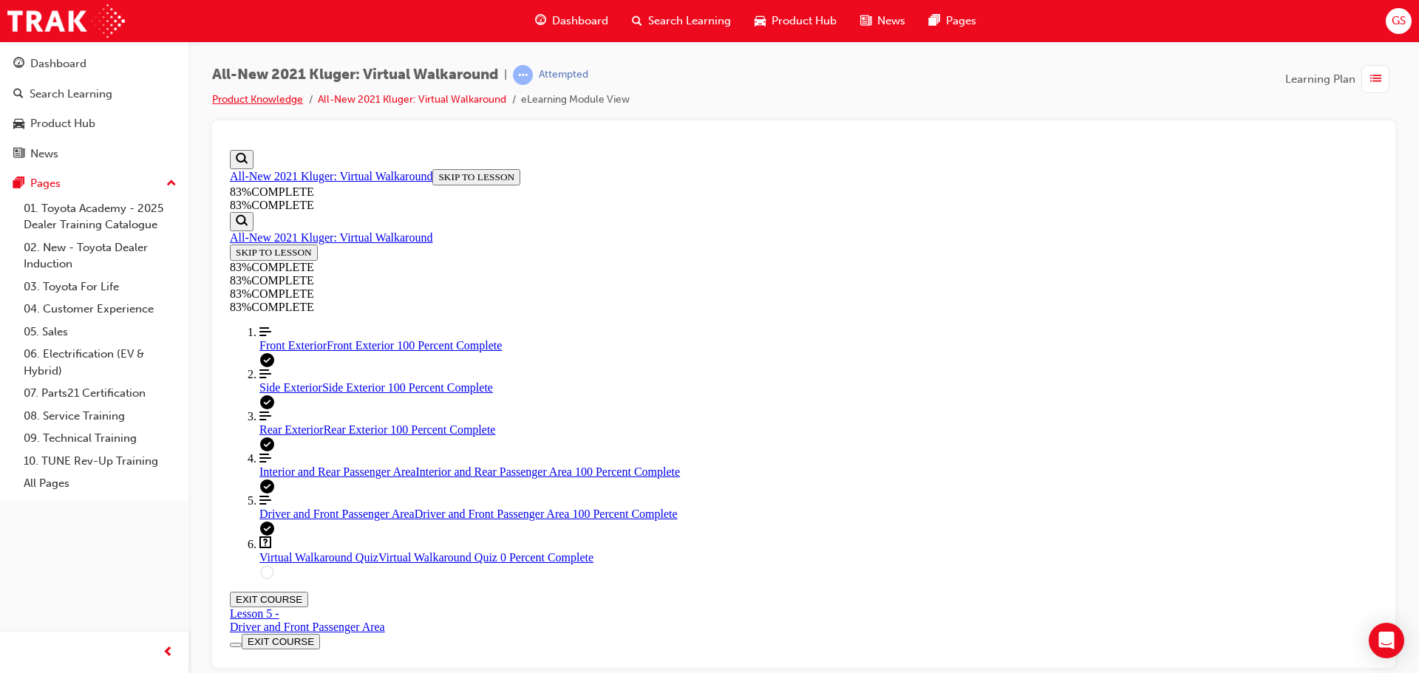
click at [280, 97] on link "Product Knowledge" at bounding box center [257, 99] width 91 height 13
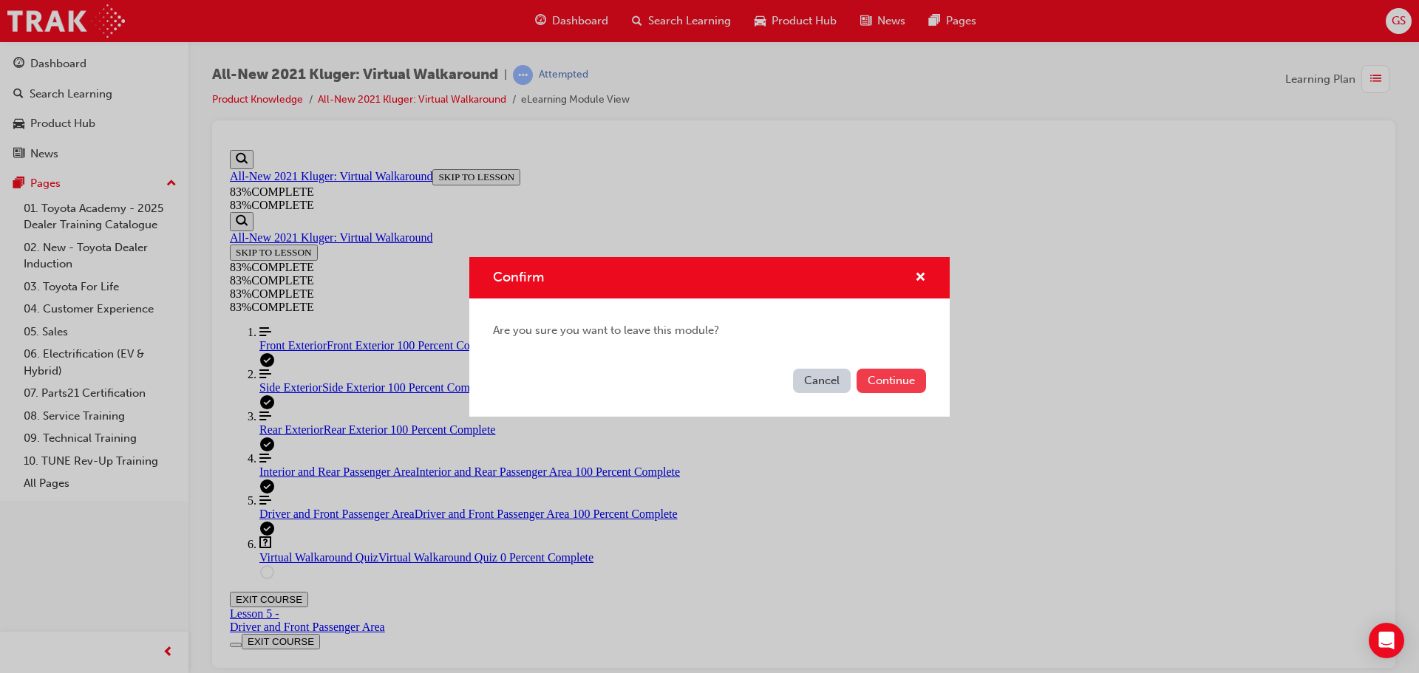
click at [874, 381] on button "Continue" at bounding box center [891, 381] width 69 height 24
